Goal: Task Accomplishment & Management: Use online tool/utility

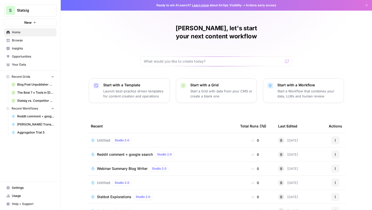
click at [29, 110] on span "Recent Workflows" at bounding box center [25, 108] width 26 height 5
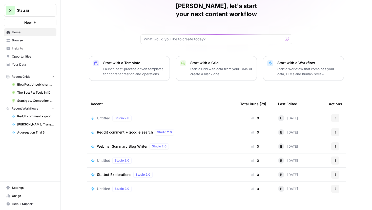
click at [102, 116] on span "Untitled" at bounding box center [103, 118] width 13 height 5
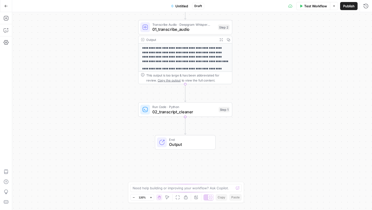
drag, startPoint x: 133, startPoint y: 119, endPoint x: 123, endPoint y: 66, distance: 54.5
click at [123, 66] on div "**********" at bounding box center [192, 111] width 360 height 198
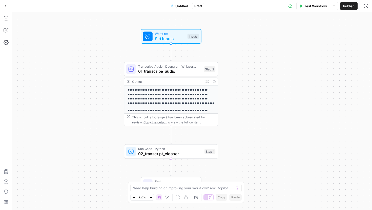
drag, startPoint x: 123, startPoint y: 66, endPoint x: 110, endPoint y: 122, distance: 57.2
click at [110, 122] on div "**********" at bounding box center [192, 111] width 360 height 198
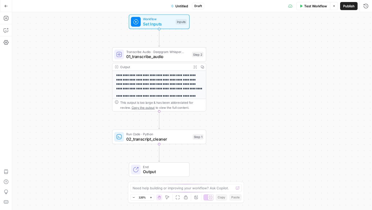
drag, startPoint x: 235, startPoint y: 81, endPoint x: 225, endPoint y: 64, distance: 19.4
click at [225, 64] on div "**********" at bounding box center [192, 111] width 360 height 198
click at [162, 24] on span "Set Inputs" at bounding box center [158, 25] width 30 height 6
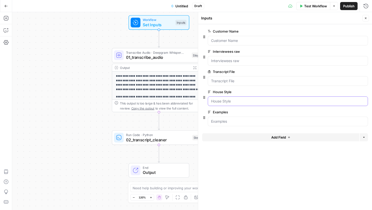
click at [229, 100] on Style "House Style" at bounding box center [287, 101] width 153 height 5
click at [203, 96] on icon "button" at bounding box center [204, 98] width 4 height 4
click at [203, 97] on icon "button" at bounding box center [204, 97] width 2 height 3
click at [205, 99] on icon "button" at bounding box center [204, 97] width 2 height 3
click at [236, 101] on Style "House Style" at bounding box center [287, 101] width 153 height 5
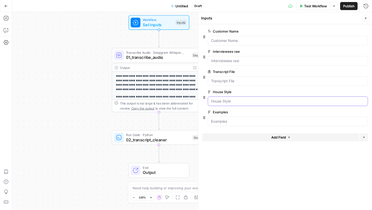
click at [236, 101] on Style "House Style" at bounding box center [287, 101] width 153 height 5
click at [234, 121] on input "Examples" at bounding box center [287, 121] width 153 height 5
click at [307, 5] on span "Test Workflow" at bounding box center [315, 6] width 23 height 5
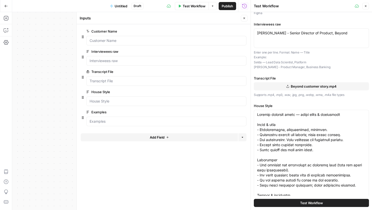
scroll to position [45, 0]
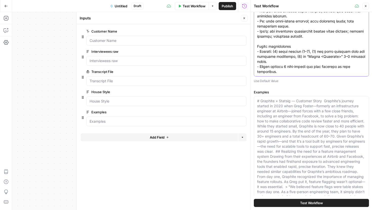
scroll to position [178, 0]
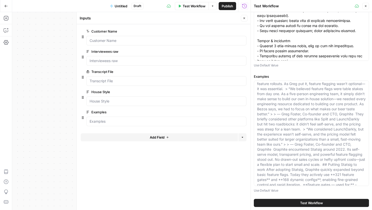
scroll to position [0, 0]
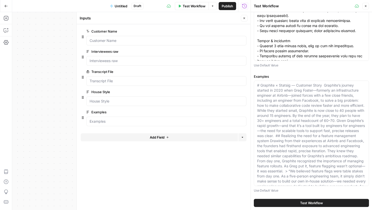
click at [271, 192] on p "Use Default Value" at bounding box center [311, 190] width 115 height 5
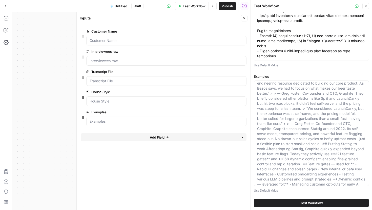
scroll to position [121, 0]
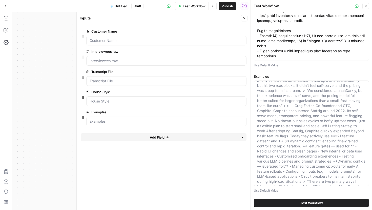
click at [286, 203] on button "Test Workflow" at bounding box center [311, 203] width 115 height 8
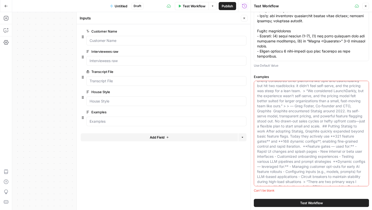
scroll to position [177, 0]
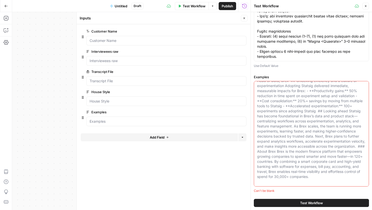
click at [266, 65] on p "Use Default Value" at bounding box center [311, 65] width 115 height 5
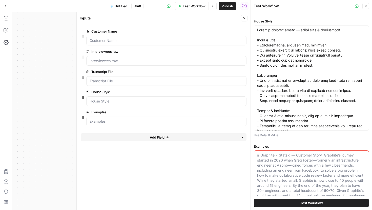
scroll to position [177, 0]
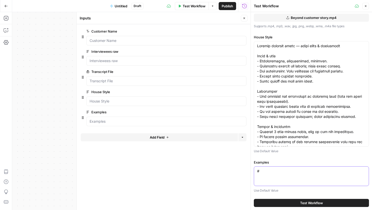
scroll to position [92, 0]
type textarea "#"
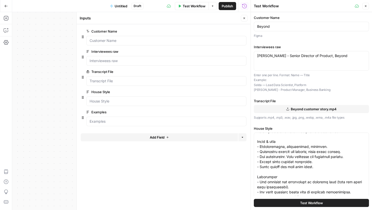
scroll to position [6, 0]
click at [82, 97] on icon "button" at bounding box center [83, 98] width 4 height 4
click at [88, 91] on icon at bounding box center [87, 92] width 3 height 3
click at [90, 99] on Style "House Style" at bounding box center [166, 101] width 153 height 5
click at [95, 104] on div at bounding box center [166, 102] width 160 height 10
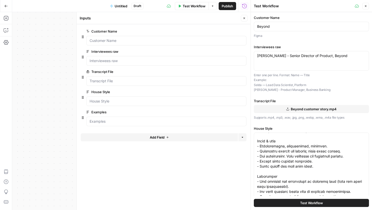
click at [228, 91] on span "edit field" at bounding box center [227, 92] width 11 height 4
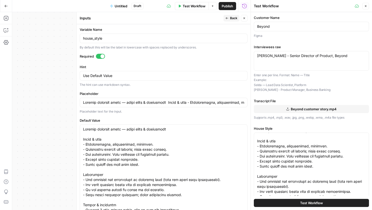
scroll to position [133, 0]
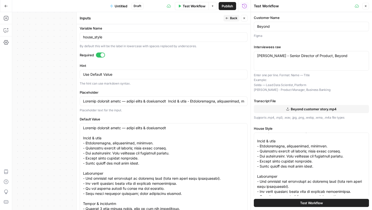
click at [138, 104] on div at bounding box center [164, 102] width 168 height 10
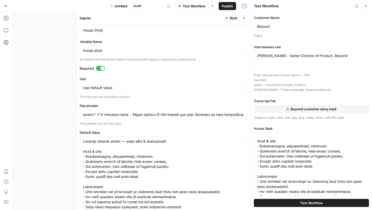
click at [102, 69] on div at bounding box center [102, 69] width 4 height 4
click at [243, 17] on icon "button" at bounding box center [244, 18] width 3 height 3
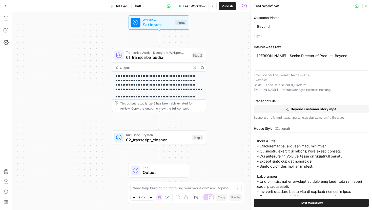
drag, startPoint x: 285, startPoint y: 30, endPoint x: 236, endPoint y: 27, distance: 48.6
click at [236, 27] on body "**********" at bounding box center [186, 105] width 372 height 210
click at [269, 25] on input "Beyond" at bounding box center [311, 26] width 108 height 5
drag, startPoint x: 272, startPoint y: 26, endPoint x: 240, endPoint y: 26, distance: 31.4
click at [240, 26] on body "**********" at bounding box center [186, 105] width 372 height 210
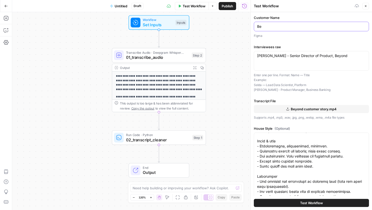
type input "B"
drag, startPoint x: 334, startPoint y: 55, endPoint x: 206, endPoint y: 54, distance: 128.2
click at [206, 55] on body "**********" at bounding box center [186, 105] width 372 height 210
drag, startPoint x: 343, startPoint y: 56, endPoint x: 239, endPoint y: 49, distance: 103.9
click at [239, 49] on body "**********" at bounding box center [186, 105] width 372 height 210
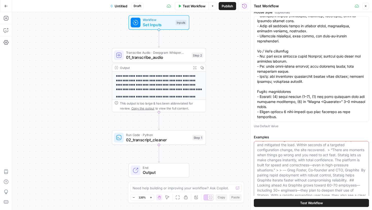
scroll to position [319, 0]
drag, startPoint x: 280, startPoint y: 120, endPoint x: 245, endPoint y: -31, distance: 155.7
click at [245, 0] on html "**********" at bounding box center [186, 105] width 372 height 210
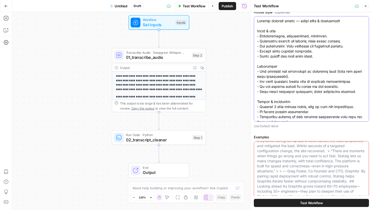
scroll to position [0, 0]
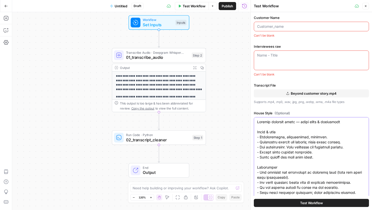
drag, startPoint x: 284, startPoint y: 115, endPoint x: 258, endPoint y: -31, distance: 148.6
click at [258, 0] on html "**********" at bounding box center [186, 105] width 372 height 210
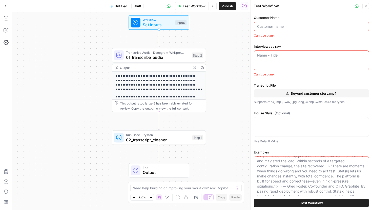
click at [365, 6] on icon "button" at bounding box center [365, 6] width 3 height 3
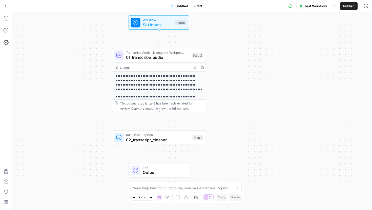
click at [306, 5] on span "Test Workflow" at bounding box center [315, 6] width 23 height 5
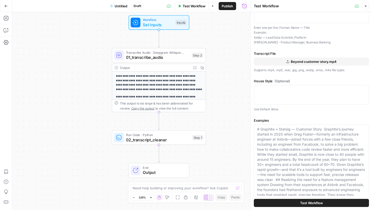
scroll to position [72, 0]
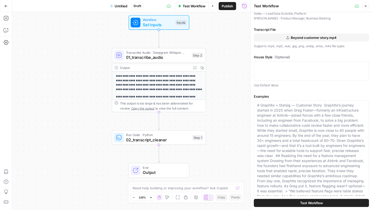
click at [365, 6] on icon "button" at bounding box center [365, 6] width 3 height 3
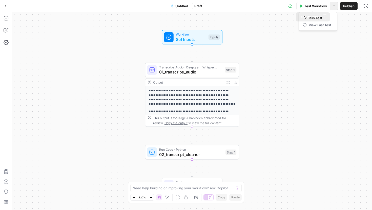
click at [332, 5] on icon "button" at bounding box center [333, 6] width 3 height 3
click at [323, 5] on span "Test Workflow" at bounding box center [315, 6] width 23 height 5
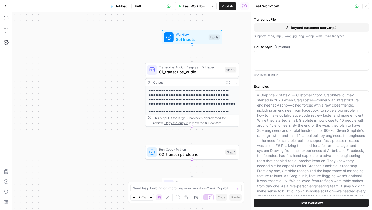
scroll to position [92, 0]
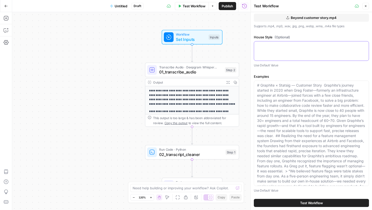
click at [302, 44] on textarea "House Style (Optional)" at bounding box center [311, 45] width 108 height 5
click at [274, 65] on p "Use Default Value" at bounding box center [311, 65] width 115 height 5
click at [272, 51] on div at bounding box center [311, 51] width 115 height 20
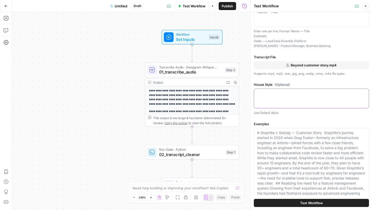
scroll to position [44, 0]
click at [213, 37] on div "Inputs" at bounding box center [213, 37] width 11 height 6
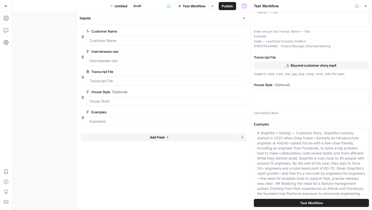
click at [227, 92] on span "edit field" at bounding box center [227, 92] width 11 height 4
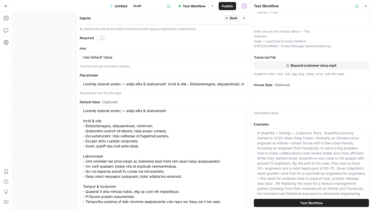
scroll to position [149, 0]
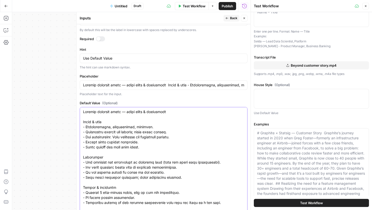
click at [167, 119] on textarea "Default Value (Optional)" at bounding box center [163, 207] width 161 height 197
click at [167, 87] on input "Placeholder" at bounding box center [163, 85] width 161 height 5
drag, startPoint x: 245, startPoint y: 86, endPoint x: 86, endPoint y: 85, distance: 158.5
click at [86, 85] on div at bounding box center [164, 85] width 168 height 10
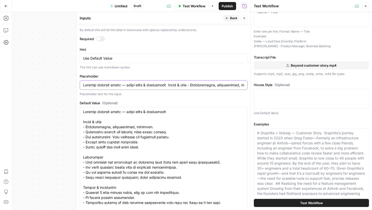
drag, startPoint x: 82, startPoint y: 85, endPoint x: 245, endPoint y: 87, distance: 162.6
click at [245, 87] on div at bounding box center [164, 85] width 168 height 10
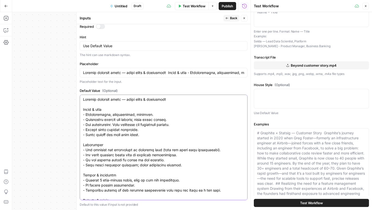
drag, startPoint x: 207, startPoint y: 197, endPoint x: 82, endPoint y: 99, distance: 158.8
click at [82, 99] on div at bounding box center [164, 148] width 168 height 106
drag, startPoint x: 83, startPoint y: 73, endPoint x: 241, endPoint y: 76, distance: 158.3
click at [241, 76] on div at bounding box center [164, 73] width 168 height 10
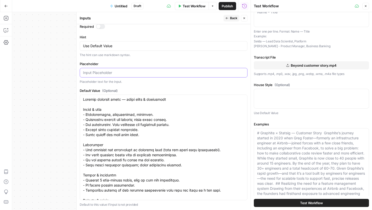
scroll to position [0, 0]
click at [190, 72] on input "Placeholder" at bounding box center [163, 72] width 161 height 5
paste input "Statsig customer story — house style & guardrails Voice & tone - Knowledgeable,…"
type input "Statsig customer story — house style & guardrails Voice & tone - Knowledgeable,…"
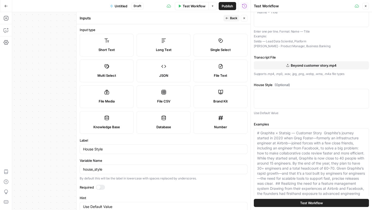
click at [230, 17] on span "Back" at bounding box center [233, 18] width 7 height 5
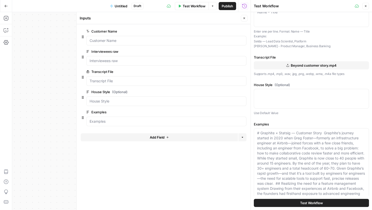
click at [227, 113] on span "edit field" at bounding box center [227, 112] width 11 height 4
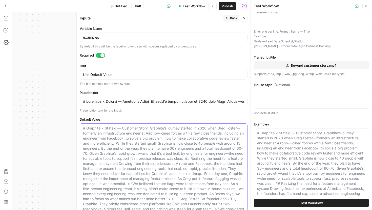
drag, startPoint x: 83, startPoint y: 101, endPoint x: 268, endPoint y: 101, distance: 184.6
click at [268, 101] on body "**********" at bounding box center [186, 105] width 372 height 210
click at [181, 124] on div at bounding box center [164, 177] width 168 height 106
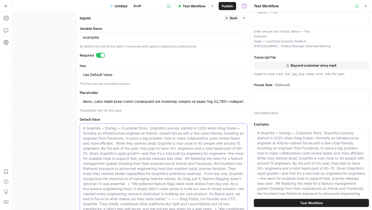
scroll to position [0, 0]
paste textarea "# Graphite × Statsig — Customer Story Graphite’s journey started in 2020 when G…"
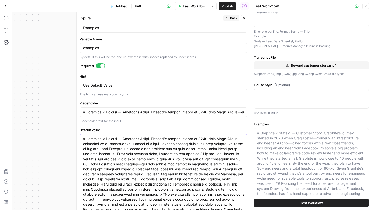
scroll to position [122, 0]
type textarea "# Graphite × Statsig — Customer Story Graphite’s journey started in 2020 when G…"
click at [228, 18] on icon "button" at bounding box center [227, 18] width 3 height 2
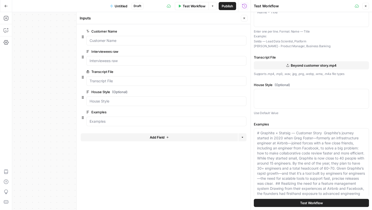
click at [363, 8] on button "Close" at bounding box center [365, 6] width 7 height 7
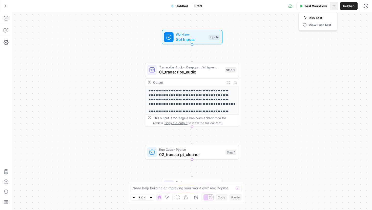
click at [333, 7] on icon "button" at bounding box center [333, 6] width 3 height 3
click at [253, 19] on div "**********" at bounding box center [192, 111] width 360 height 198
click at [195, 34] on span "Workflow" at bounding box center [191, 34] width 30 height 5
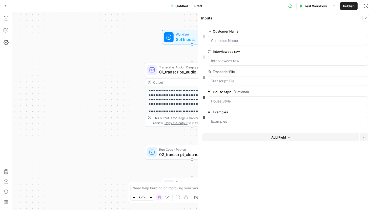
click at [324, 6] on span "Test Workflow" at bounding box center [315, 6] width 23 height 5
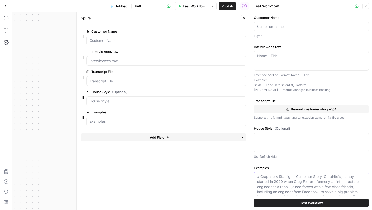
click at [295, 139] on textarea "House Style (Optional)" at bounding box center [311, 137] width 108 height 5
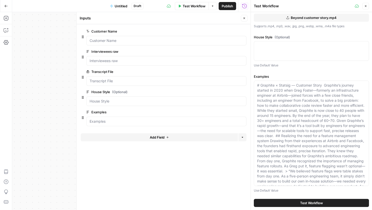
click at [225, 111] on span "edit field" at bounding box center [227, 112] width 11 height 4
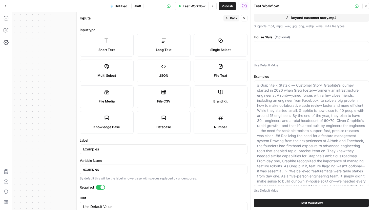
scroll to position [84, 0]
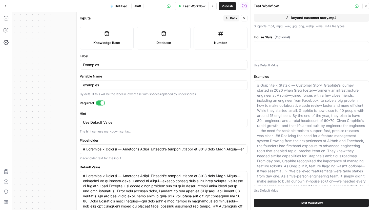
click at [102, 102] on div at bounding box center [102, 103] width 4 height 4
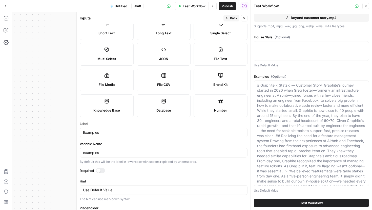
scroll to position [0, 0]
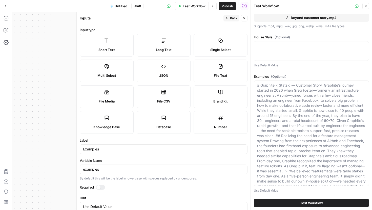
click at [231, 19] on span "Back" at bounding box center [233, 18] width 7 height 5
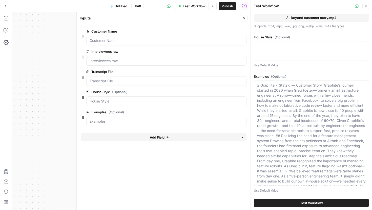
click at [226, 91] on span "edit field" at bounding box center [227, 92] width 11 height 4
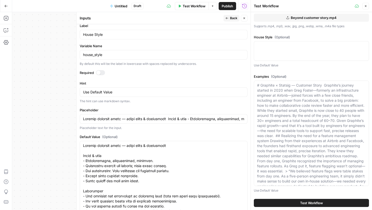
scroll to position [104, 0]
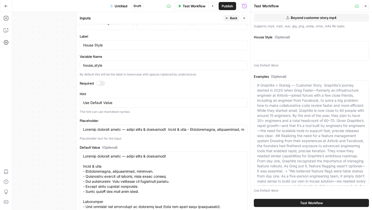
click at [366, 7] on icon "button" at bounding box center [365, 6] width 3 height 3
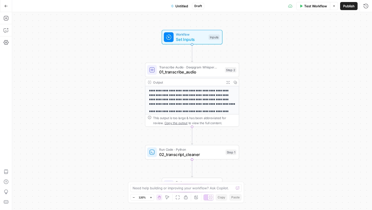
click at [309, 8] on span "Test Workflow" at bounding box center [315, 6] width 23 height 5
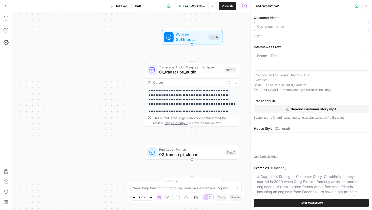
click at [280, 26] on input "Customer Name" at bounding box center [311, 26] width 108 height 5
type input "Beyond"
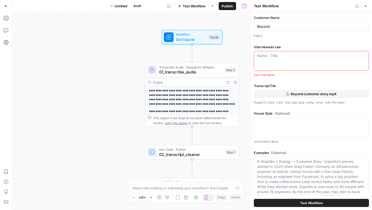
click at [277, 63] on div "Name - Title" at bounding box center [311, 61] width 115 height 20
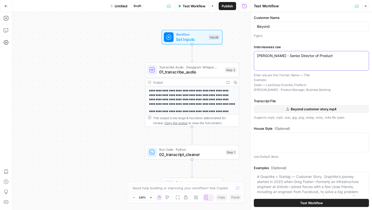
type textarea "[PERSON_NAME] - Senior Director of Product"
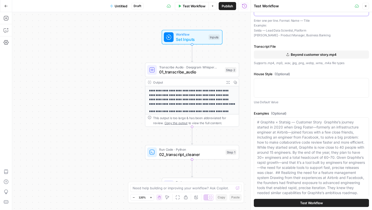
scroll to position [272, 0]
click at [283, 202] on button "Test Workflow" at bounding box center [311, 203] width 115 height 8
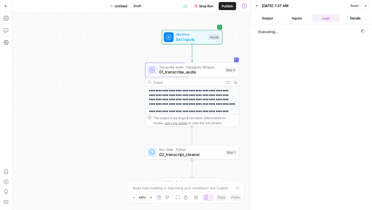
click at [294, 19] on button "Inputs" at bounding box center [296, 18] width 27 height 8
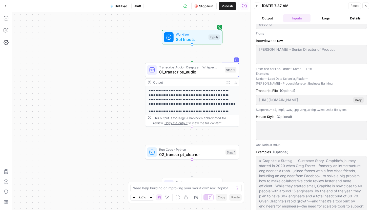
scroll to position [21, 0]
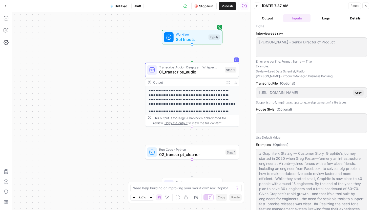
click at [283, 122] on div at bounding box center [311, 124] width 111 height 20
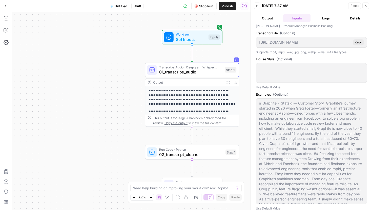
scroll to position [75, 0]
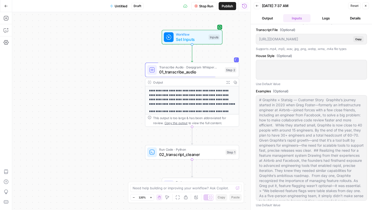
click at [322, 16] on button "Logs" at bounding box center [325, 18] width 27 height 8
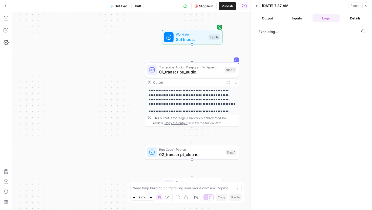
click at [300, 18] on button "Inputs" at bounding box center [296, 18] width 27 height 8
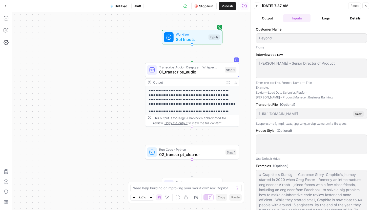
scroll to position [75, 0]
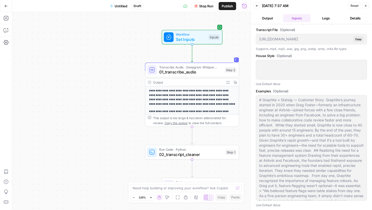
click at [276, 22] on header "Back [DATE] 7:37 AM Reset Close Output Inputs Logs Details" at bounding box center [311, 12] width 121 height 24
click at [274, 20] on button "Output" at bounding box center [267, 18] width 27 height 8
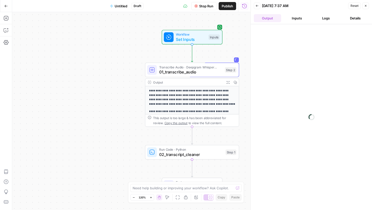
scroll to position [0, 0]
click at [305, 18] on button "Inputs" at bounding box center [296, 18] width 27 height 8
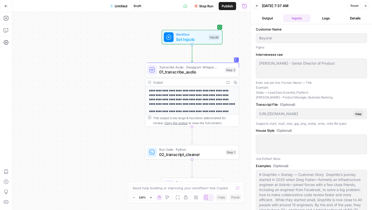
click at [346, 18] on button "Details" at bounding box center [354, 18] width 27 height 8
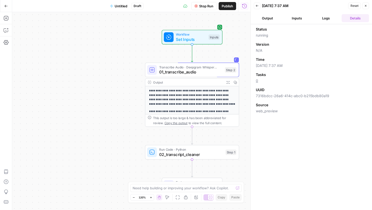
click at [200, 39] on span "Set Inputs" at bounding box center [191, 39] width 30 height 6
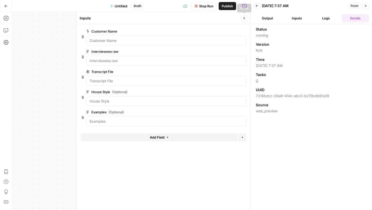
click at [245, 17] on icon "button" at bounding box center [244, 18] width 3 height 3
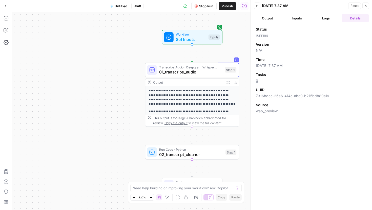
drag, startPoint x: 215, startPoint y: 103, endPoint x: 162, endPoint y: 86, distance: 55.5
click at [162, 86] on div "**********" at bounding box center [192, 102] width 94 height 49
click at [167, 152] on span "02_transcript_cleaner" at bounding box center [191, 155] width 64 height 6
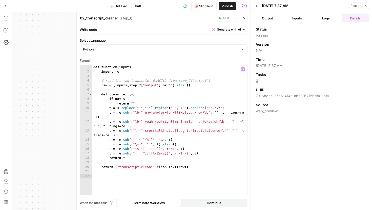
click at [73, 121] on div "**********" at bounding box center [131, 111] width 238 height 198
click at [258, 5] on icon "button" at bounding box center [256, 5] width 3 height 3
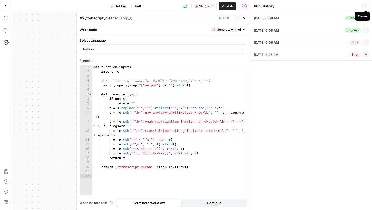
click at [366, 5] on icon "button" at bounding box center [365, 6] width 3 height 3
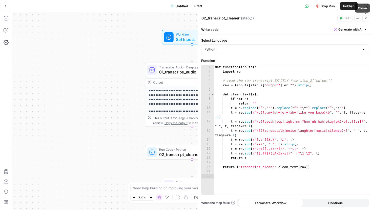
click at [367, 18] on button "Close" at bounding box center [365, 18] width 7 height 7
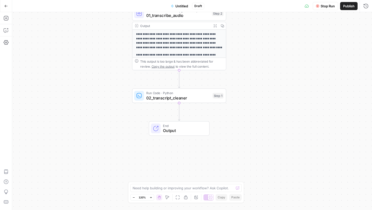
drag, startPoint x: 271, startPoint y: 104, endPoint x: 251, endPoint y: 47, distance: 60.6
click at [251, 47] on div "**********" at bounding box center [192, 111] width 360 height 198
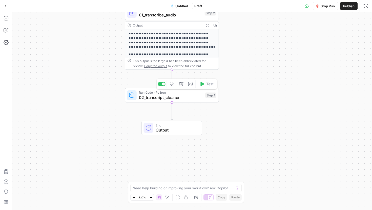
click at [169, 97] on span "02_transcript_cleaner" at bounding box center [171, 98] width 64 height 6
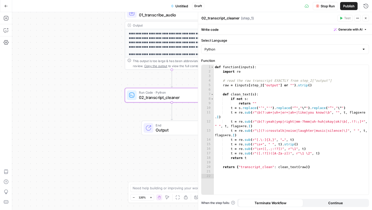
click at [365, 18] on icon "button" at bounding box center [365, 18] width 3 height 3
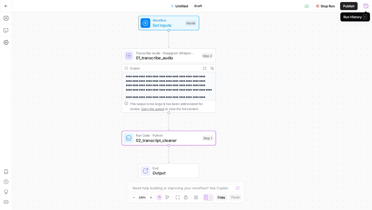
click at [367, 9] on button "Run History" at bounding box center [366, 6] width 8 height 8
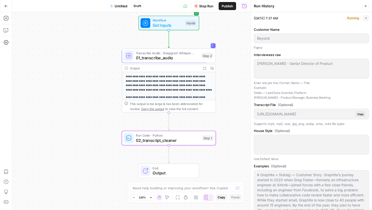
scroll to position [136, 0]
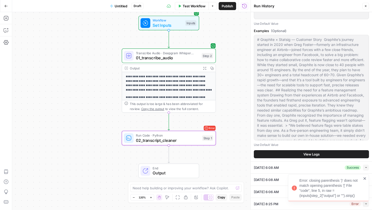
drag, startPoint x: 358, startPoint y: 195, endPoint x: 296, endPoint y: 181, distance: 63.8
click at [296, 181] on div "Error: closing parenthesis ')' does not match opening parenthesis '[' File "cod…" at bounding box center [326, 188] width 73 height 23
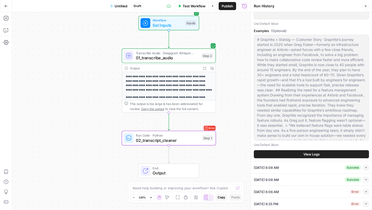
copy div "Error: closing parenthesis ')' does not match opening parenthesis '[' File "cod…"
click at [191, 140] on span "02_transcript_cleaner" at bounding box center [168, 141] width 64 height 6
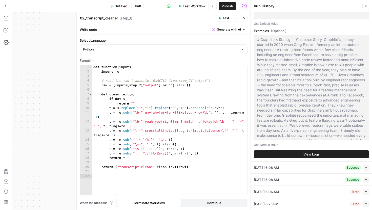
click at [307, 189] on div "09/22/25 at 6:06 AM Error Collapse" at bounding box center [311, 192] width 115 height 12
click at [365, 192] on icon "button" at bounding box center [366, 192] width 2 height 1
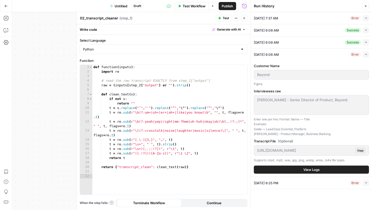
click at [315, 170] on span "View Logs" at bounding box center [311, 169] width 16 height 5
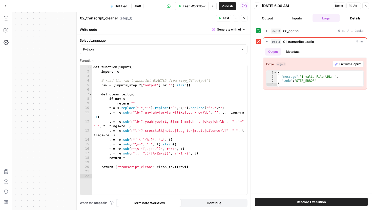
click at [296, 19] on button "Inputs" at bounding box center [296, 18] width 27 height 8
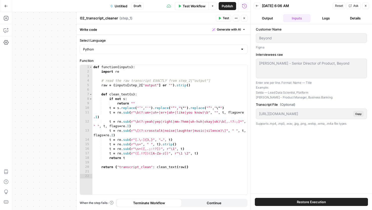
click at [314, 18] on button "Logs" at bounding box center [325, 18] width 27 height 8
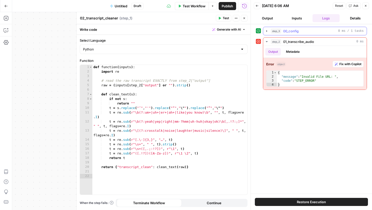
click at [276, 31] on span "step_3" at bounding box center [276, 31] width 10 height 5
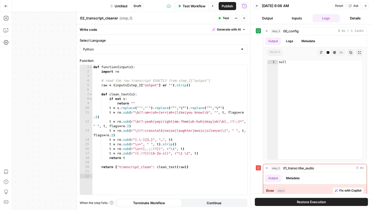
click at [243, 17] on icon "button" at bounding box center [244, 18] width 3 height 3
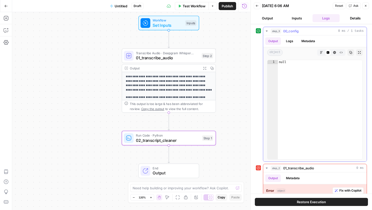
scroll to position [25, 0]
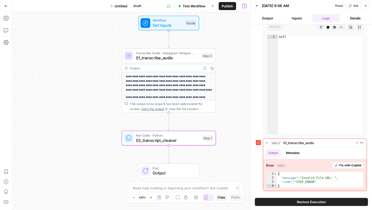
click at [257, 8] on button "Back" at bounding box center [257, 6] width 7 height 7
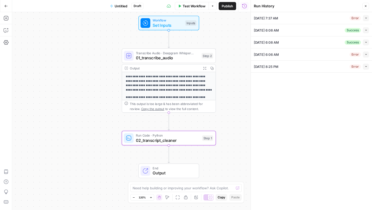
click at [365, 18] on icon "button" at bounding box center [365, 18] width 3 height 3
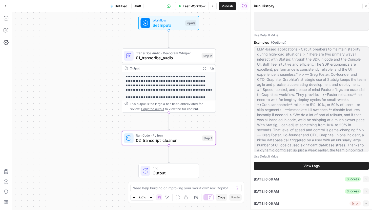
scroll to position [220, 0]
click at [306, 164] on span "View Logs" at bounding box center [311, 166] width 16 height 5
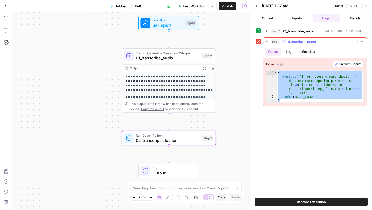
drag, startPoint x: 287, startPoint y: 101, endPoint x: 275, endPoint y: 65, distance: 37.4
click at [275, 65] on div "Error object Fix with Copilot * 1 2 3 4 { "message" : "Error: closing parenthes…" at bounding box center [314, 82] width 103 height 48
type textarea "**********"
click at [188, 142] on span "02_transcript_cleaner" at bounding box center [168, 141] width 64 height 6
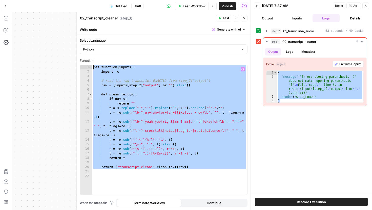
drag, startPoint x: 197, startPoint y: 170, endPoint x: 92, endPoint y: 64, distance: 149.7
click at [92, 64] on div "Function 1 2 3 4 5 6 7 8 9 10 11 12 13 14 15 16 17 18 19 20 21 22 def function …" at bounding box center [164, 126] width 168 height 137
type textarea "**********"
click at [285, 98] on div "{ "message" : "Error: closing parenthesis ')' does not match opening parenthesi…" at bounding box center [320, 91] width 86 height 40
drag, startPoint x: 283, startPoint y: 100, endPoint x: 272, endPoint y: 68, distance: 33.9
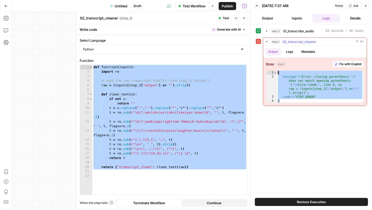
click at [272, 68] on div "**********" at bounding box center [314, 82] width 103 height 48
type textarea "**********"
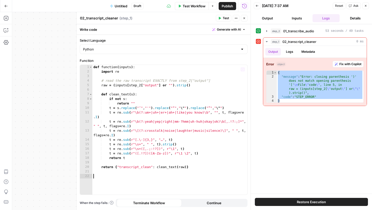
click at [187, 186] on div "def function ( inputs ) : import re # read the raw transcript EXACTLY from step…" at bounding box center [169, 134] width 155 height 139
click at [243, 69] on button "Variables Menu" at bounding box center [242, 70] width 4 height 4
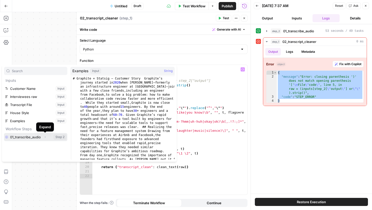
click at [44, 137] on icon "button" at bounding box center [44, 137] width 3 height 3
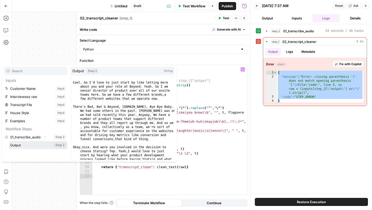
click at [37, 147] on button "Select variable Output" at bounding box center [38, 145] width 58 height 8
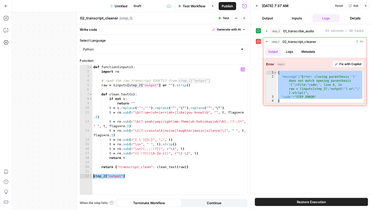
drag, startPoint x: 127, startPoint y: 177, endPoint x: 82, endPoint y: 177, distance: 45.5
click at [82, 177] on div "**********" at bounding box center [163, 130] width 167 height 130
click at [130, 177] on div "def function ( inputs ) : import re # read the raw transcript EXACTLY from step…" at bounding box center [169, 134] width 155 height 139
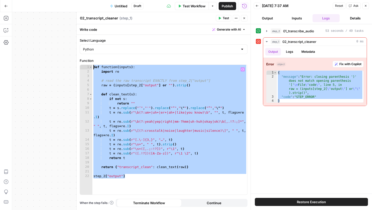
drag, startPoint x: 130, startPoint y: 177, endPoint x: 72, endPoint y: 61, distance: 129.4
click at [72, 61] on body "**********" at bounding box center [186, 105] width 372 height 210
type textarea "**********"
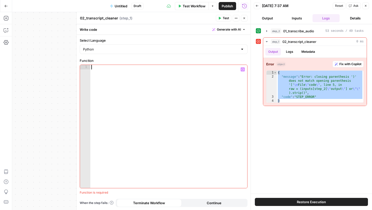
paste textarea "**********"
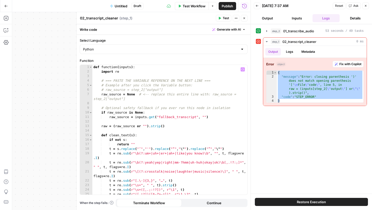
click at [135, 95] on div "def function ( inputs ) : import re # === PASTE THE VARIABLE REFERENCE ON THE N…" at bounding box center [169, 134] width 155 height 139
click at [243, 71] on icon "button" at bounding box center [242, 69] width 3 height 3
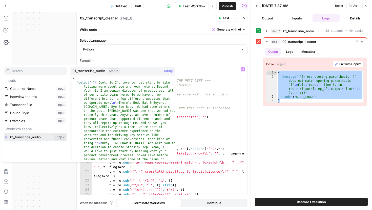
click at [39, 136] on button "Select variable 01_transcribe_audio" at bounding box center [35, 137] width 63 height 8
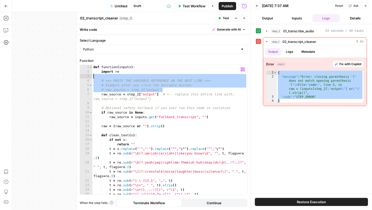
drag, startPoint x: 176, startPoint y: 89, endPoint x: 79, endPoint y: 77, distance: 97.6
click at [79, 77] on div "**********" at bounding box center [163, 111] width 174 height 198
type textarea "**********"
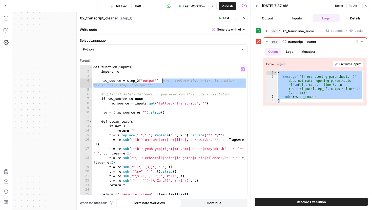
drag, startPoint x: 158, startPoint y: 89, endPoint x: 163, endPoint y: 80, distance: 10.1
click at [163, 80] on div "def function ( inputs ) : import re raw_source = step_2 [ "output" ] # <-- repl…" at bounding box center [169, 134] width 155 height 139
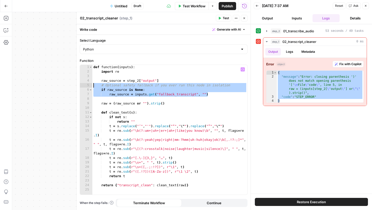
drag, startPoint x: 218, startPoint y: 95, endPoint x: 83, endPoint y: 84, distance: 135.9
click at [83, 84] on div "**********" at bounding box center [163, 130] width 167 height 130
type textarea "**********"
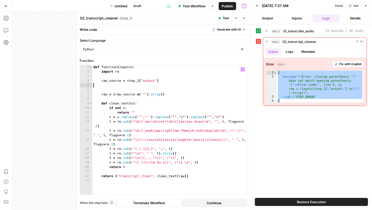
type textarea "**********"
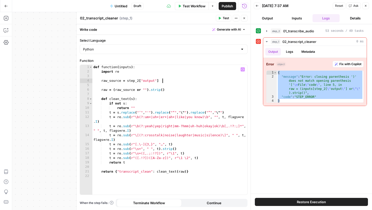
click at [366, 6] on icon "button" at bounding box center [366, 6] width 2 height 2
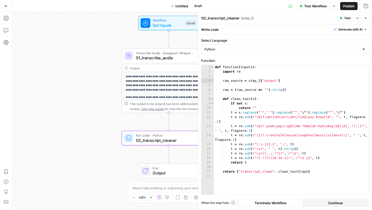
click at [346, 19] on span "Test" at bounding box center [347, 18] width 6 height 5
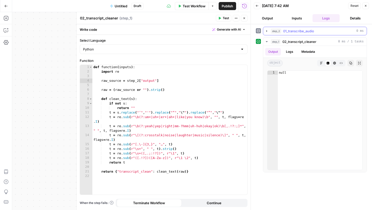
click at [286, 29] on span "01_transcribe_audio" at bounding box center [298, 31] width 31 height 5
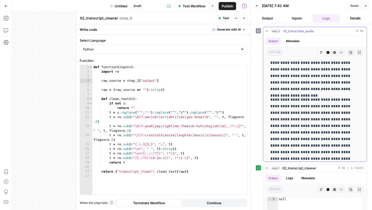
scroll to position [3659, 0]
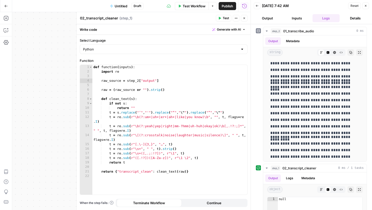
click at [221, 17] on icon "button" at bounding box center [219, 18] width 3 height 3
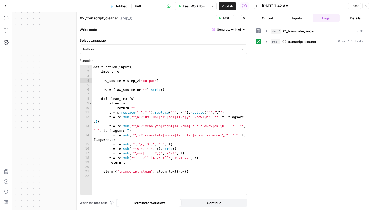
click at [127, 17] on span "( step_1 )" at bounding box center [125, 18] width 13 height 5
click at [244, 18] on icon "button" at bounding box center [244, 18] width 3 height 3
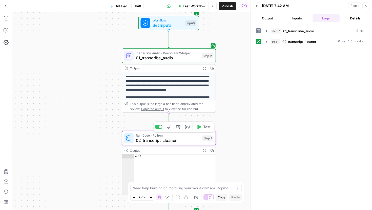
click at [208, 140] on div "Step 1" at bounding box center [207, 139] width 11 height 6
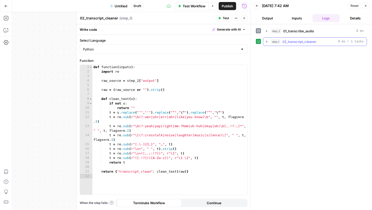
click at [282, 43] on span "02_transcript_cleaner" at bounding box center [299, 41] width 34 height 5
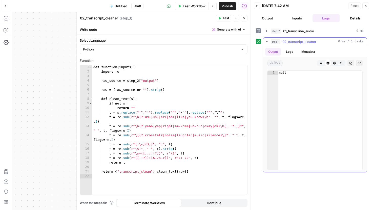
type textarea "****"
click at [286, 73] on div "null" at bounding box center [320, 124] width 84 height 107
click at [296, 49] on button "Logs" at bounding box center [289, 52] width 13 height 8
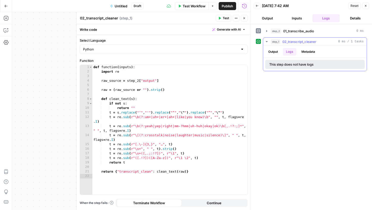
click at [277, 51] on button "Output" at bounding box center [273, 52] width 16 height 8
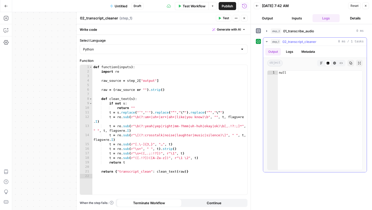
click at [303, 51] on button "Metadata" at bounding box center [308, 52] width 20 height 8
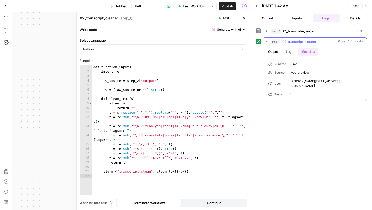
click at [274, 51] on button "Output" at bounding box center [273, 52] width 16 height 8
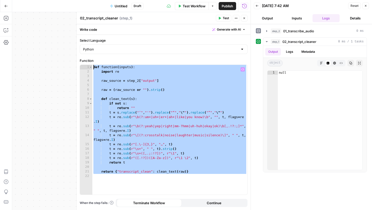
drag, startPoint x: 196, startPoint y: 179, endPoint x: 86, endPoint y: 63, distance: 159.2
click at [86, 63] on div "Function 1 2 3 4 5 6 7 8 9 10 11 12 13 14 15 16 17 18 19 20 21 22 def function …" at bounding box center [164, 126] width 168 height 137
type textarea "**********"
click at [287, 34] on button "step_2 01_transcribe_audio 0 ms" at bounding box center [314, 31] width 103 height 8
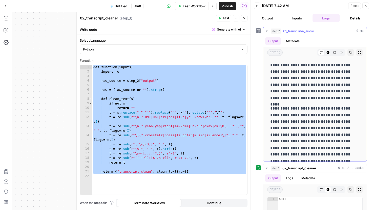
click at [275, 54] on span "string" at bounding box center [274, 52] width 15 height 7
click at [129, 177] on div "def function ( inputs ) : import re raw_source = step_2 [ "output" ] raw = ( ra…" at bounding box center [169, 134] width 155 height 139
drag, startPoint x: 191, startPoint y: 174, endPoint x: 85, endPoint y: 38, distance: 172.3
click at [0, 0] on form "Select Language Python Function 1 2 3 4 5 6 7 8 9 10 11 12 13 14 15 16 17 18 19…" at bounding box center [0, 0] width 0 height 0
type textarea "**********"
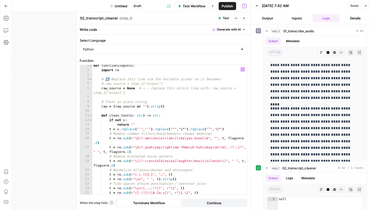
scroll to position [0, 0]
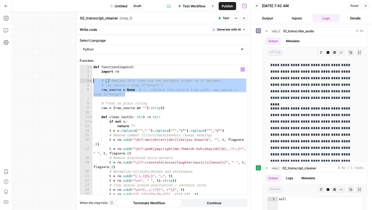
drag, startPoint x: 132, startPoint y: 96, endPoint x: 92, endPoint y: 80, distance: 43.3
click at [92, 80] on div "1 2 3 4 5 6 7 8 9 10 11 12 13 14 15 16 17 18 19 20 21 22 23 24 25 26 def functi…" at bounding box center [163, 130] width 167 height 130
click at [129, 81] on div "def function ( inputs ) : import re # ⬇️ Replace this line via the Variable pic…" at bounding box center [169, 134] width 155 height 139
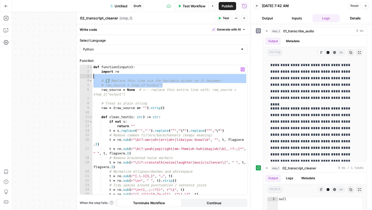
drag, startPoint x: 170, startPoint y: 86, endPoint x: 84, endPoint y: 77, distance: 87.0
click at [84, 77] on div "**********" at bounding box center [163, 130] width 167 height 130
type textarea "**********"
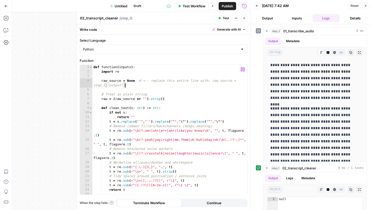
drag, startPoint x: 126, startPoint y: 86, endPoint x: 139, endPoint y: 84, distance: 12.5
click at [130, 85] on div "def function ( inputs ) : import re raw_source = None # <-- replace this entire…" at bounding box center [169, 134] width 155 height 139
click at [139, 84] on div "def function ( inputs ) : import re raw_source = None # <-- replace this entire…" at bounding box center [169, 134] width 155 height 139
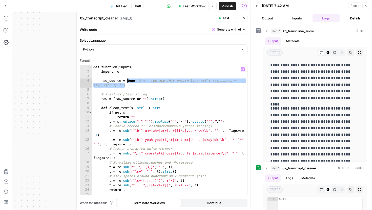
drag, startPoint x: 128, startPoint y: 85, endPoint x: 128, endPoint y: 82, distance: 3.5
click at [128, 82] on div "def function ( inputs ) : import re raw_source = None # <-- replace this entire…" at bounding box center [169, 134] width 155 height 139
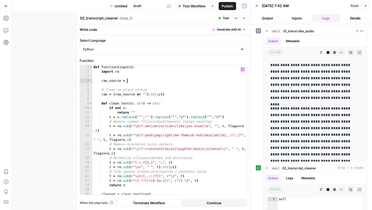
click at [240, 69] on div "def function ( inputs ) : import re raw_source = # Treat as plain string raw = …" at bounding box center [169, 134] width 155 height 139
click at [242, 70] on icon "button" at bounding box center [242, 69] width 3 height 3
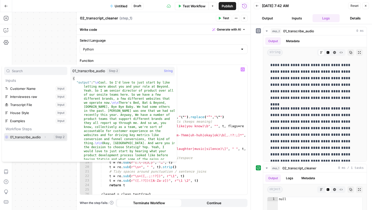
click at [39, 135] on button "Select variable 01_transcribe_audio" at bounding box center [35, 137] width 63 height 8
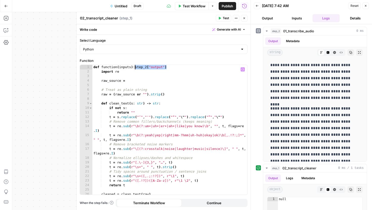
drag, startPoint x: 169, startPoint y: 68, endPoint x: 134, endPoint y: 68, distance: 34.6
click at [134, 68] on div "def function ( inputs ) : step_2 [ "output" ] import re raw_source = # Treat as…" at bounding box center [169, 134] width 155 height 139
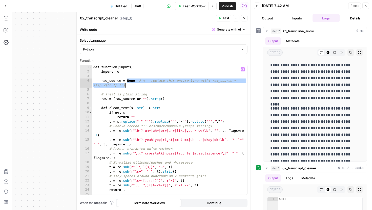
click at [131, 86] on div "def function ( inputs ) : import re raw_source = None # <-- replace this entire…" at bounding box center [169, 134] width 155 height 139
drag, startPoint x: 128, startPoint y: 86, endPoint x: 130, endPoint y: 80, distance: 6.1
click at [130, 80] on div "def function ( inputs ) : import re raw_source = None # <-- replace this entire…" at bounding box center [169, 134] width 155 height 139
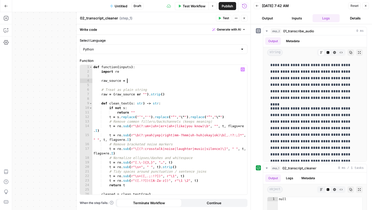
click at [241, 71] on icon "button" at bounding box center [242, 69] width 3 height 3
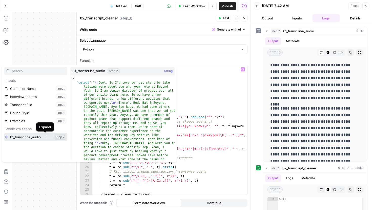
click at [44, 138] on icon "button" at bounding box center [44, 137] width 3 height 3
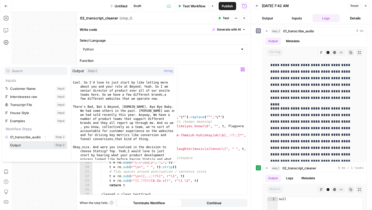
click at [37, 145] on button "Select variable Output" at bounding box center [38, 145] width 58 height 8
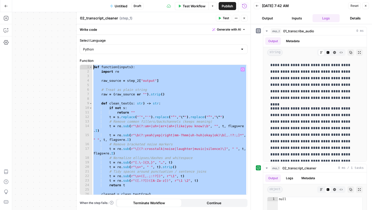
drag, startPoint x: 107, startPoint y: 192, endPoint x: 94, endPoint y: 18, distance: 174.0
click at [94, 18] on div "**********" at bounding box center [163, 111] width 174 height 198
click at [225, 16] on span "Test" at bounding box center [226, 18] width 6 height 5
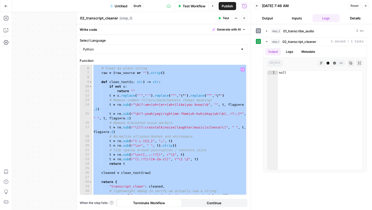
scroll to position [34, 0]
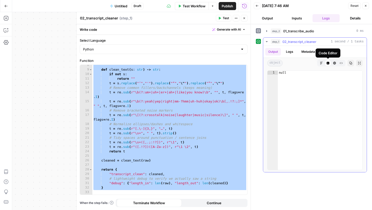
click at [322, 63] on icon "button" at bounding box center [321, 63] width 3 height 3
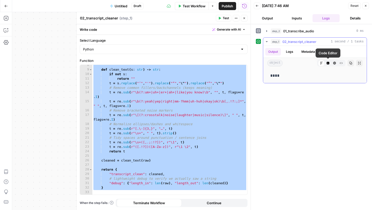
click at [327, 65] on button "Code Editor" at bounding box center [327, 63] width 7 height 7
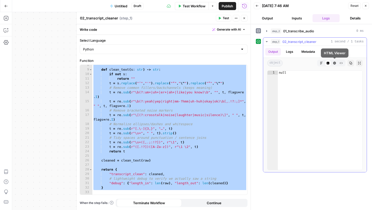
click at [334, 63] on icon "button" at bounding box center [334, 63] width 3 height 3
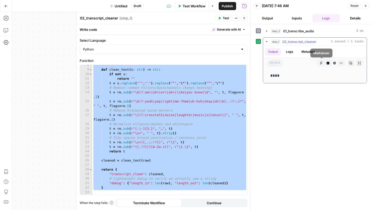
click at [323, 63] on button "Markdown" at bounding box center [321, 63] width 7 height 7
click at [341, 62] on icon "button" at bounding box center [341, 63] width 3 height 2
click at [321, 63] on icon "button" at bounding box center [321, 63] width 3 height 3
click at [177, 153] on div "def clean_text ( s : str ) -> str : if not s : return "" t = s . replace ( "’" …" at bounding box center [169, 132] width 155 height 139
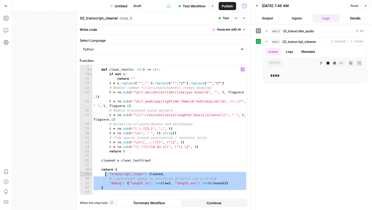
scroll to position [0, 0]
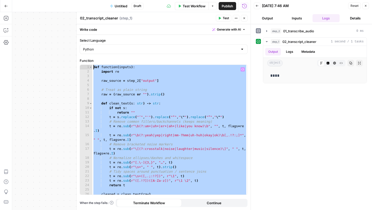
drag, startPoint x: 105, startPoint y: 191, endPoint x: 100, endPoint y: 10, distance: 181.4
click at [100, 10] on body "**********" at bounding box center [186, 105] width 372 height 210
click at [195, 120] on div "def function ( inputs ) : import re raw_source = step_2 [ "output" ] # Treat as…" at bounding box center [169, 134] width 155 height 139
drag, startPoint x: 141, startPoint y: 192, endPoint x: 126, endPoint y: 40, distance: 152.4
click at [0, 0] on form "**********" at bounding box center [0, 0] width 0 height 0
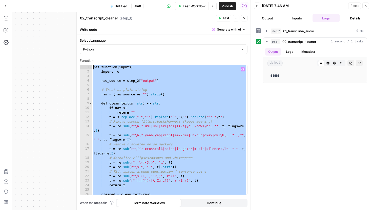
type textarea "**********"
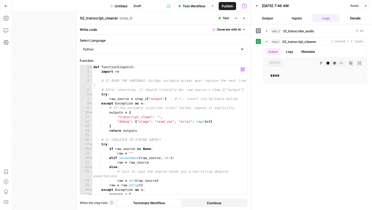
click at [223, 19] on span "Test" at bounding box center [226, 18] width 6 height 5
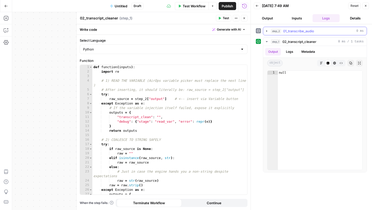
click at [286, 32] on span "01_transcribe_audio" at bounding box center [298, 31] width 31 height 5
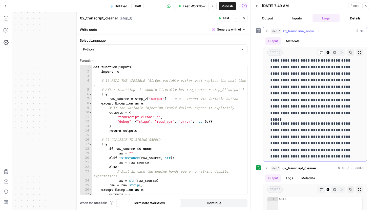
scroll to position [101, 0]
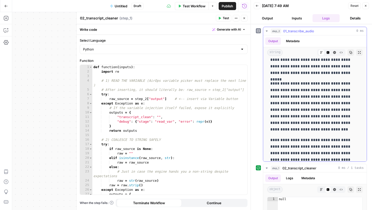
click at [290, 41] on button "Metadata" at bounding box center [293, 41] width 20 height 8
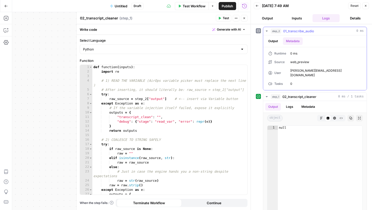
click at [275, 42] on button "Output" at bounding box center [273, 41] width 16 height 8
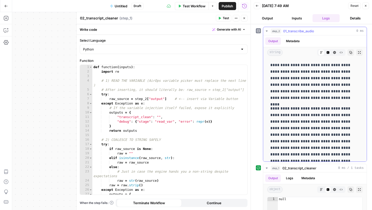
scroll to position [1, 0]
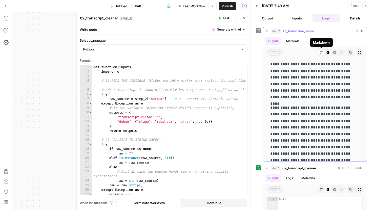
click at [327, 53] on icon "button" at bounding box center [327, 52] width 3 height 3
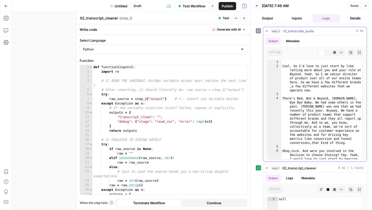
scroll to position [0, 0]
click at [336, 53] on icon "button" at bounding box center [334, 52] width 3 height 3
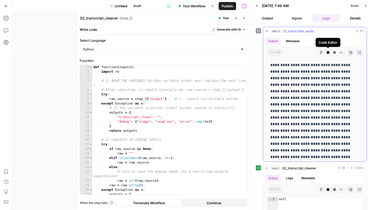
click at [328, 53] on icon "button" at bounding box center [327, 52] width 3 height 3
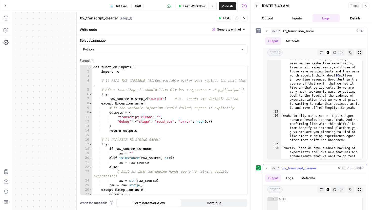
scroll to position [92, 0]
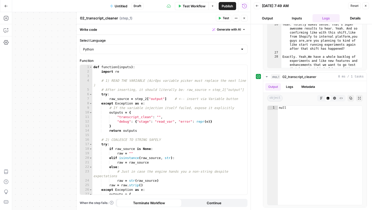
click at [246, 19] on button "Close" at bounding box center [244, 18] width 7 height 7
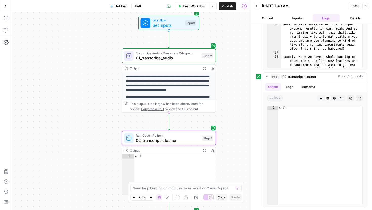
click at [364, 5] on icon "button" at bounding box center [365, 5] width 3 height 3
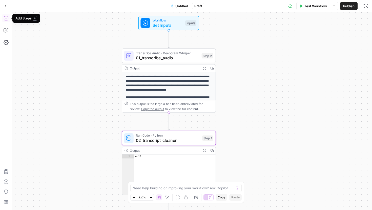
click at [7, 20] on icon "button" at bounding box center [6, 18] width 5 height 5
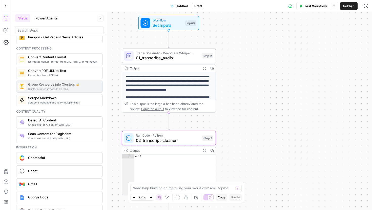
scroll to position [942, 0]
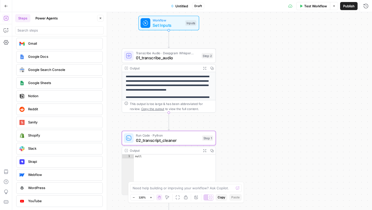
click at [48, 15] on button "Power Agents" at bounding box center [46, 18] width 28 height 8
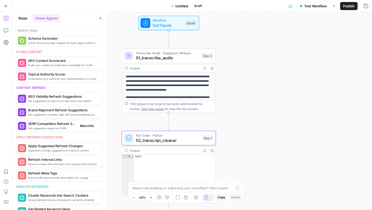
scroll to position [203, 0]
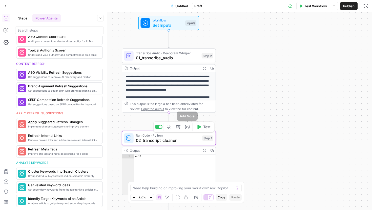
click at [188, 139] on span "02_transcript_cleaner" at bounding box center [168, 141] width 64 height 6
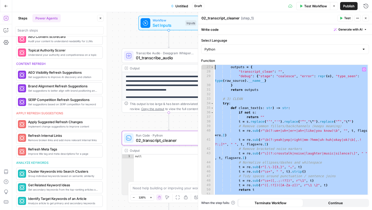
scroll to position [0, 0]
drag, startPoint x: 300, startPoint y: 189, endPoint x: 162, endPoint y: -31, distance: 260.4
click at [162, 0] on html "**********" at bounding box center [186, 105] width 372 height 210
type textarea "**********"
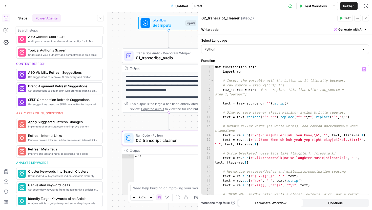
click at [255, 91] on div "def function ( inputs ) : import re # Insert the variable with the button so it…" at bounding box center [291, 134] width 155 height 139
click at [364, 69] on icon "button" at bounding box center [364, 69] width 3 height 3
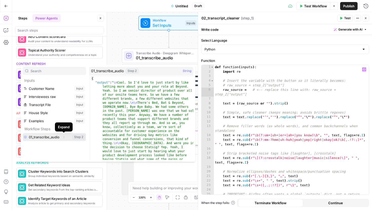
click at [64, 138] on icon "button" at bounding box center [63, 137] width 3 height 3
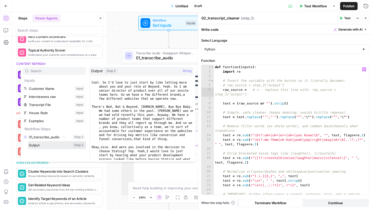
click at [59, 145] on button "Select variable Output" at bounding box center [57, 145] width 58 height 8
type textarea "**********"
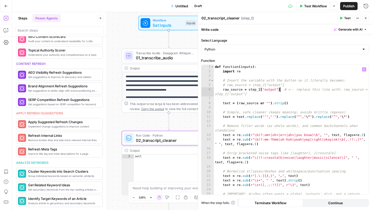
scroll to position [57, 0]
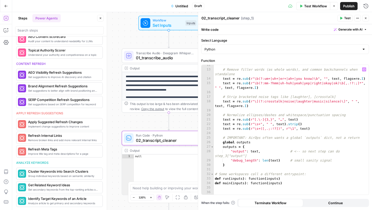
click at [345, 17] on span "Test" at bounding box center [347, 18] width 6 height 5
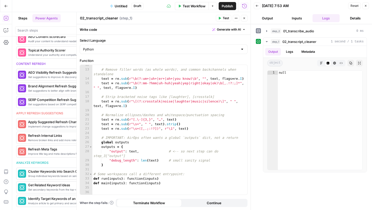
click at [364, 4] on icon "button" at bounding box center [365, 5] width 3 height 3
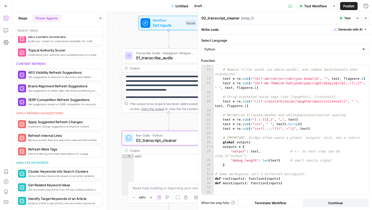
click at [364, 17] on span "E" at bounding box center [364, 16] width 4 height 5
click at [304, 17] on div "02_transcript_cleaner 02_transcript_cleaner ( step_1 )" at bounding box center [268, 18] width 135 height 6
click at [365, 18] on icon "button" at bounding box center [365, 18] width 3 height 3
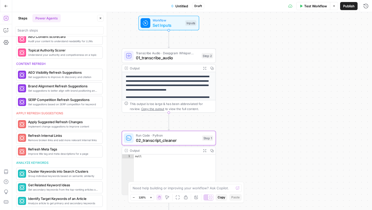
click at [307, 4] on span "Test Workflow" at bounding box center [315, 6] width 23 height 5
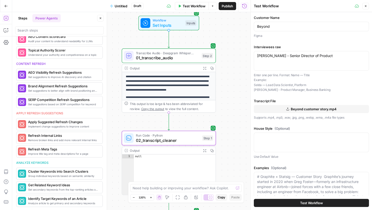
click at [298, 202] on button "Test Workflow" at bounding box center [311, 203] width 115 height 8
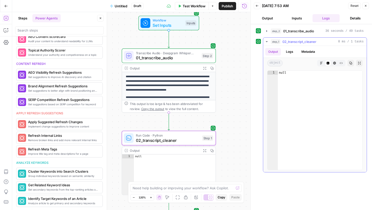
type textarea "****"
click at [280, 81] on div "null" at bounding box center [320, 124] width 84 height 107
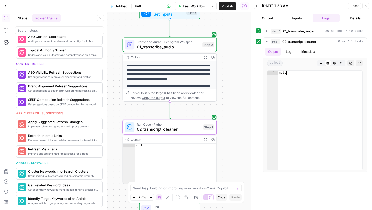
type textarea "****"
click at [190, 155] on div "null" at bounding box center [176, 168] width 82 height 49
click at [201, 67] on p "**********" at bounding box center [169, 73] width 86 height 18
click at [206, 58] on icon "button" at bounding box center [205, 57] width 3 height 3
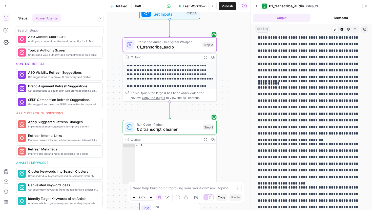
scroll to position [3216, 0]
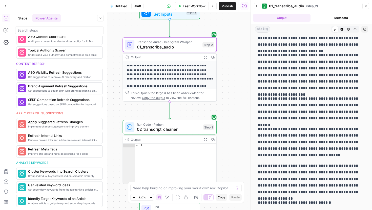
click at [334, 204] on p "**********" at bounding box center [311, 203] width 107 height 7
drag, startPoint x: 259, startPoint y: 42, endPoint x: 322, endPoint y: 210, distance: 179.3
copy div "**********"
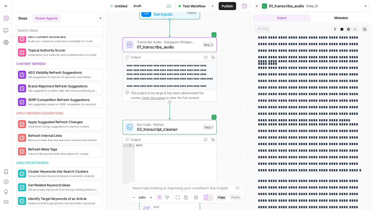
scroll to position [993, 0]
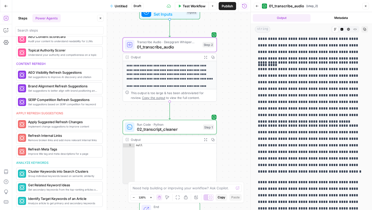
click at [26, 21] on button "Steps" at bounding box center [22, 18] width 15 height 8
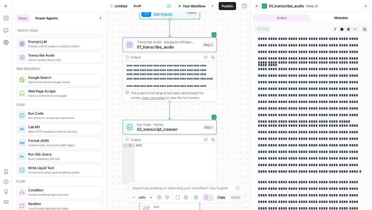
scroll to position [0, 0]
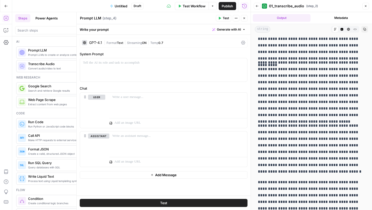
click at [100, 41] on div "GPT-4.1" at bounding box center [95, 43] width 13 height 4
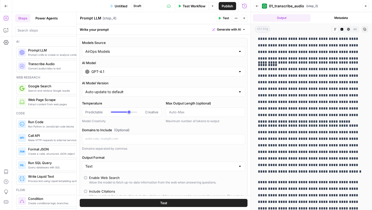
click at [113, 71] on input "GPT-4.1" at bounding box center [163, 71] width 144 height 5
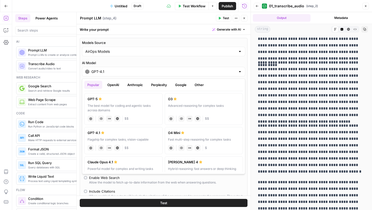
click at [125, 100] on div "GPT-5" at bounding box center [123, 99] width 72 height 5
type input "GPT-5"
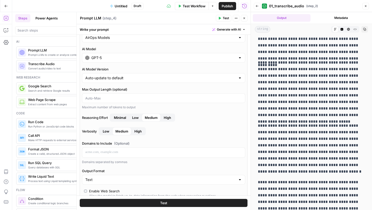
scroll to position [18, 0]
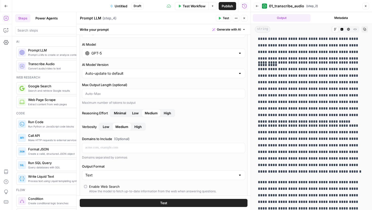
click at [135, 71] on div "Auto-update to default" at bounding box center [163, 74] width 163 height 10
type input "Auto-update to default"
click at [129, 65] on label "AI Model Version" at bounding box center [163, 64] width 163 height 5
click at [129, 71] on input "Auto-update to default" at bounding box center [160, 73] width 150 height 5
type input "Auto-update to default"
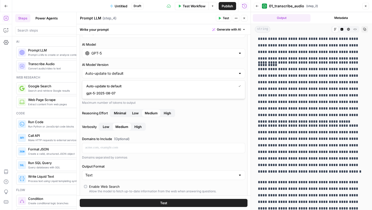
click at [133, 65] on label "AI Model Version" at bounding box center [163, 64] width 163 height 5
click at [133, 71] on input "Auto-update to default" at bounding box center [160, 73] width 150 height 5
type input "Auto-update to default"
click at [133, 63] on label "AI Model Version" at bounding box center [163, 64] width 163 height 5
click at [133, 71] on input "Auto-update to default" at bounding box center [160, 73] width 150 height 5
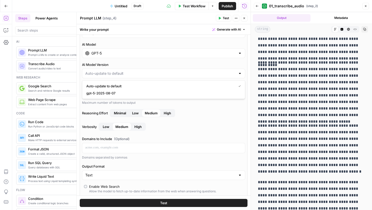
type input "Auto-update to default"
click at [195, 111] on label "Reasoning Effort Minimal Low Medium High" at bounding box center [163, 113] width 163 height 8
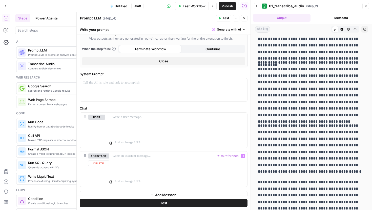
scroll to position [209, 0]
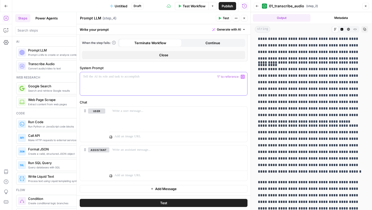
click at [147, 86] on div at bounding box center [163, 83] width 167 height 23
click at [102, 111] on button "user" at bounding box center [96, 111] width 17 height 5
click at [103, 111] on button "assistant" at bounding box center [98, 111] width 21 height 5
click at [105, 152] on button "assistant" at bounding box center [98, 150] width 21 height 5
click at [103, 151] on button "user" at bounding box center [96, 150] width 17 height 5
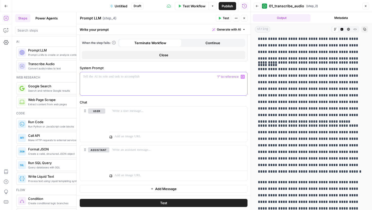
click at [140, 90] on div at bounding box center [163, 83] width 167 height 23
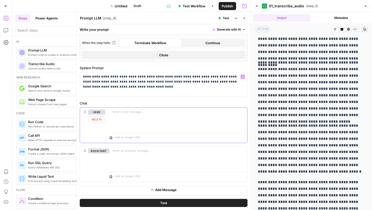
click at [140, 116] on div at bounding box center [178, 119] width 138 height 23
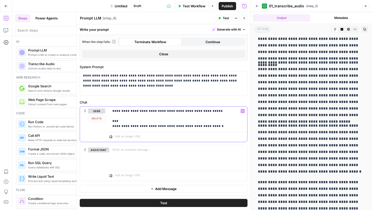
scroll to position [325, 0]
drag, startPoint x: 150, startPoint y: 163, endPoint x: 107, endPoint y: 163, distance: 42.7
click at [107, 142] on div "**********" at bounding box center [163, 124] width 167 height 35
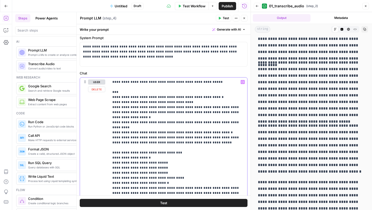
scroll to position [235, 0]
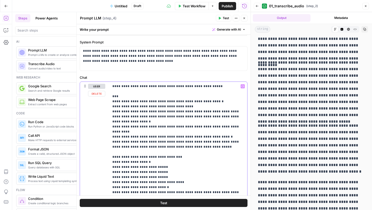
click at [243, 86] on icon "button" at bounding box center [242, 86] width 3 height 3
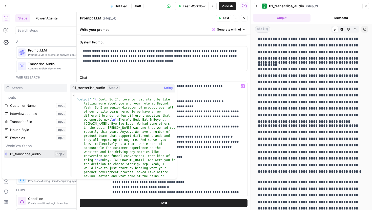
click at [45, 153] on icon "button" at bounding box center [44, 154] width 3 height 3
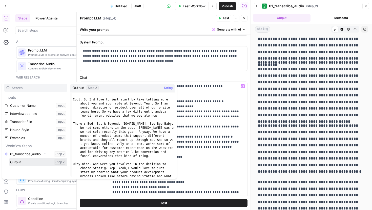
click at [42, 164] on button "Select variable Output" at bounding box center [38, 162] width 58 height 8
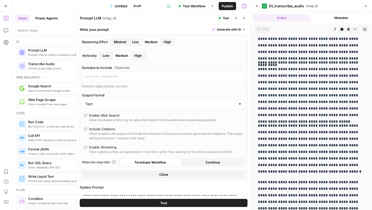
scroll to position [0, 0]
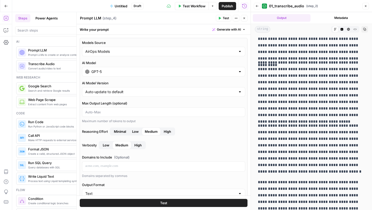
click at [365, 5] on icon "button" at bounding box center [365, 6] width 3 height 3
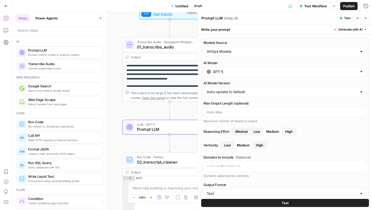
click at [345, 17] on span "Test" at bounding box center [347, 18] width 6 height 5
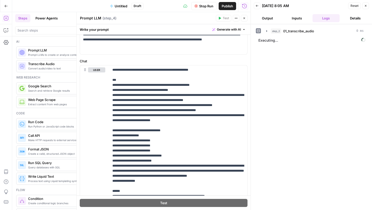
scroll to position [284, 0]
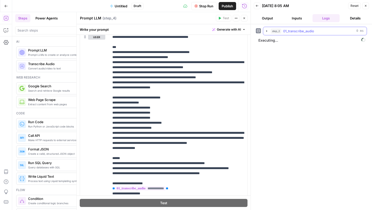
click at [267, 31] on icon "button" at bounding box center [266, 31] width 1 height 2
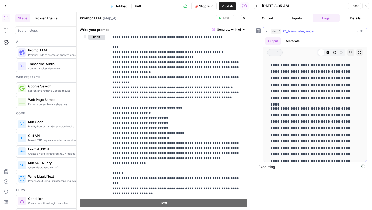
click at [267, 32] on icon "button" at bounding box center [267, 31] width 2 height 1
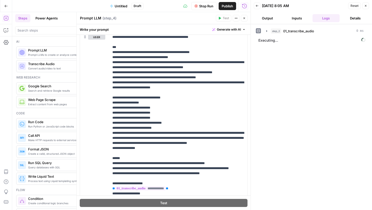
click at [292, 18] on button "Inputs" at bounding box center [296, 18] width 27 height 8
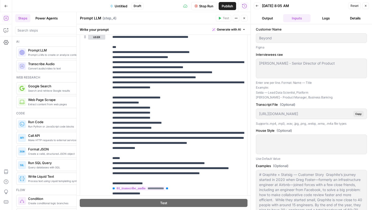
click at [321, 17] on button "Logs" at bounding box center [325, 18] width 27 height 8
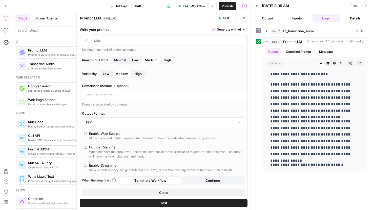
scroll to position [1, 0]
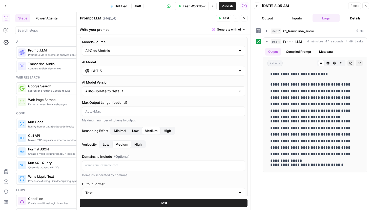
click at [138, 129] on span "Low" at bounding box center [135, 130] width 7 height 5
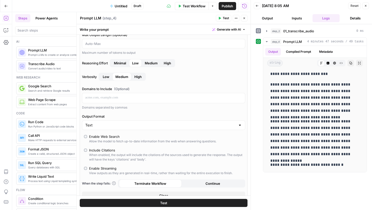
scroll to position [72, 0]
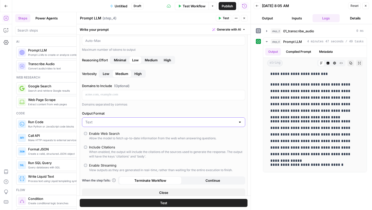
click at [160, 122] on input "Output Format" at bounding box center [160, 122] width 150 height 5
type input "Text"
click at [160, 115] on label "Output Format" at bounding box center [163, 113] width 163 height 5
click at [160, 120] on input "Text" at bounding box center [160, 122] width 150 height 5
type input "Text"
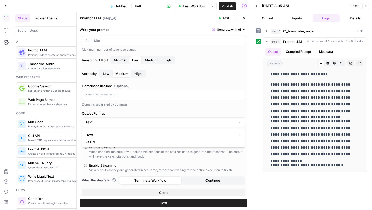
click at [161, 111] on label "Output Format" at bounding box center [163, 113] width 163 height 5
click at [161, 120] on input "Text" at bounding box center [160, 122] width 150 height 5
type input "Text"
click at [169, 105] on div "Domains separated by commas" at bounding box center [163, 104] width 163 height 5
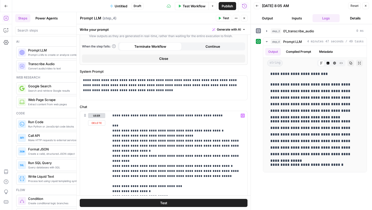
scroll to position [203, 0]
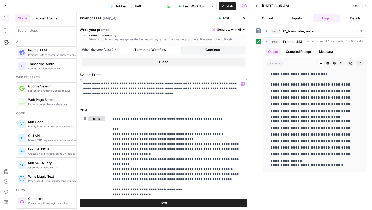
click at [135, 102] on div "**********" at bounding box center [163, 91] width 167 height 24
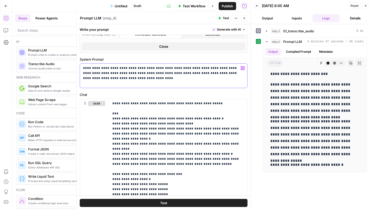
scroll to position [219, 0]
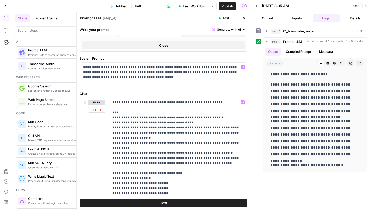
click at [135, 104] on p "**********" at bounding box center [178, 191] width 132 height 182
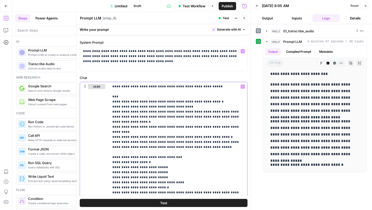
scroll to position [269, 0]
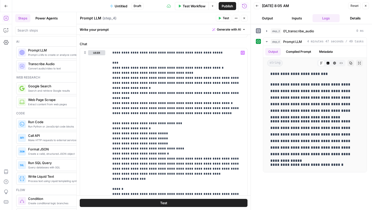
click at [243, 19] on icon "button" at bounding box center [244, 18] width 3 height 3
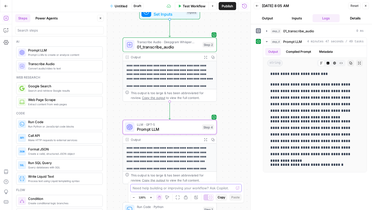
click at [145, 190] on textarea at bounding box center [183, 188] width 101 height 5
click at [171, 128] on span "Prompt LLM" at bounding box center [168, 129] width 63 height 6
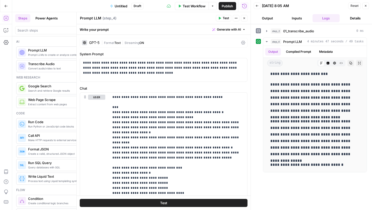
click at [245, 20] on button "Close" at bounding box center [244, 18] width 7 height 7
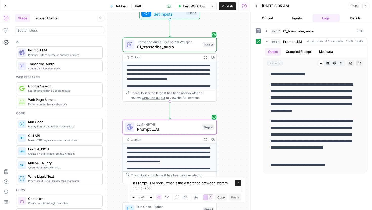
scroll to position [3831, 0]
click at [184, 187] on textarea "In Prompt LLM node, what is the difference between system prompt and" at bounding box center [180, 186] width 97 height 10
type textarea "In Prompt LLM node, what is the difference between system prompt and Chat promp…"
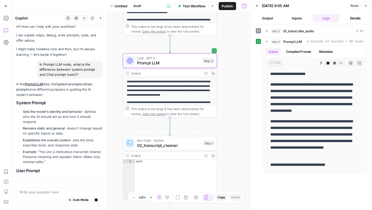
drag, startPoint x: 230, startPoint y: 83, endPoint x: 230, endPoint y: 17, distance: 66.5
click at [230, 17] on div "**********" at bounding box center [131, 111] width 238 height 198
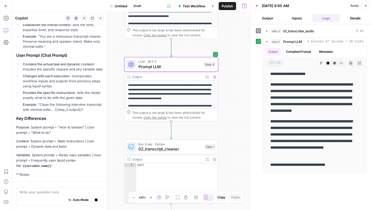
click at [172, 63] on span "LLM · GPT-5" at bounding box center [169, 61] width 63 height 5
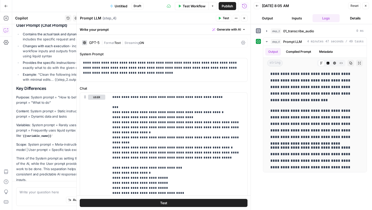
scroll to position [165, 0]
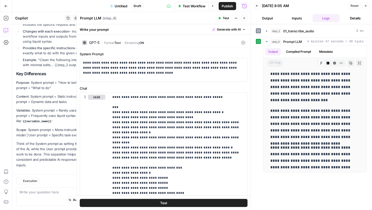
click at [102, 17] on span "( step_4 )" at bounding box center [109, 18] width 14 height 5
click at [99, 17] on textarea "Prompt LLM" at bounding box center [90, 18] width 21 height 5
click at [234, 17] on button "Actions" at bounding box center [236, 18] width 7 height 7
click at [182, 20] on div "Prompt LLM Prompt LLM ( step_4 )" at bounding box center [147, 18] width 135 height 6
click at [256, 5] on icon "button" at bounding box center [256, 5] width 3 height 3
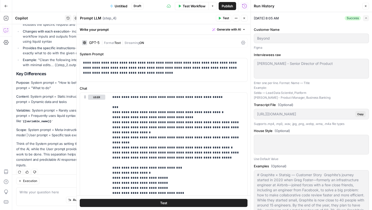
click at [367, 6] on button "Close" at bounding box center [365, 6] width 7 height 7
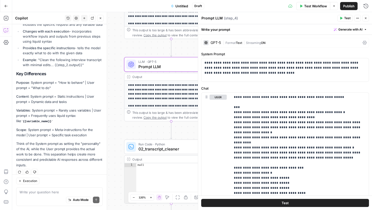
click at [211, 18] on textarea "Prompt LLM" at bounding box center [211, 18] width 21 height 5
click at [221, 18] on textarea "Prompt LLM" at bounding box center [211, 18] width 21 height 5
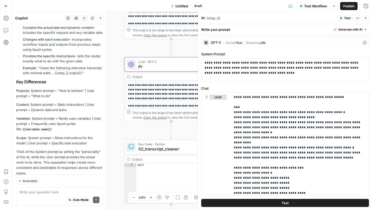
scroll to position [173, 0]
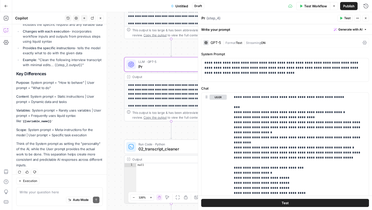
type textarea "Pr"
click at [157, 149] on span "02_transcript_cleaner" at bounding box center [170, 149] width 64 height 6
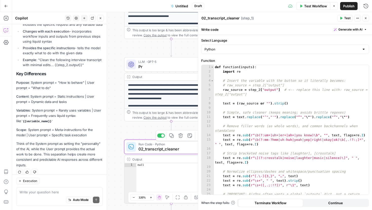
click at [180, 137] on icon "button" at bounding box center [180, 136] width 5 height 5
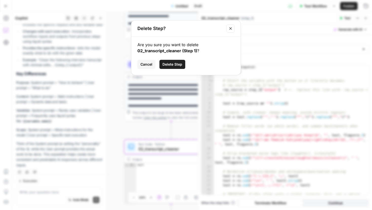
click at [177, 63] on span "Delete Step" at bounding box center [172, 64] width 20 height 5
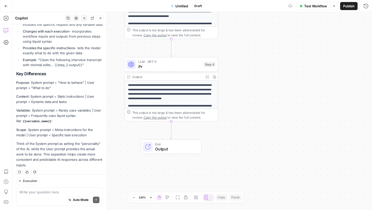
click at [171, 67] on span "Pr" at bounding box center [169, 67] width 63 height 6
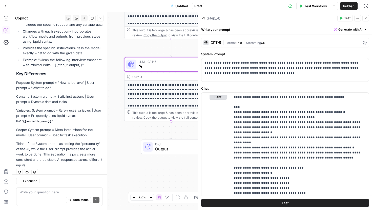
click at [205, 19] on div "Pr Pr" at bounding box center [203, 18] width 6 height 6
click at [205, 19] on textarea "Pr" at bounding box center [203, 18] width 4 height 5
type textarea "P"
type textarea "0"
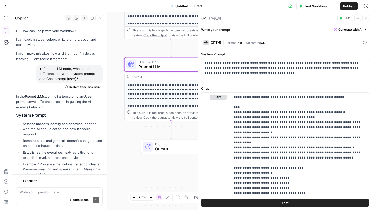
scroll to position [173, 0]
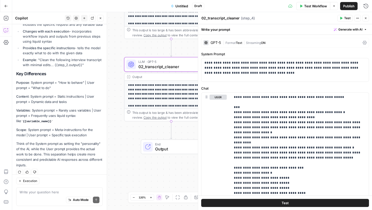
type textarea "02_transcript_cleaner"
click at [365, 16] on button "Close" at bounding box center [365, 18] width 7 height 7
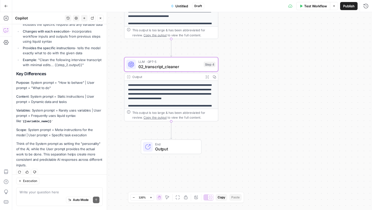
click at [47, 188] on div "Write your question here Auto Mode Send" at bounding box center [59, 197] width 86 height 19
type textarea "and what is the assitant prompt?"
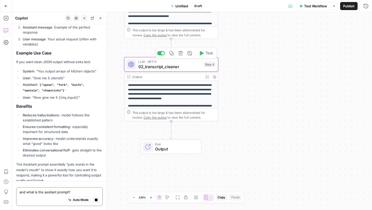
scroll to position [457, 0]
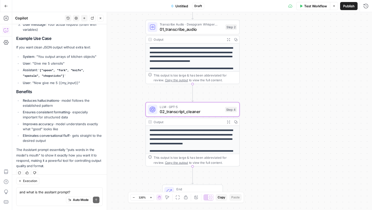
drag, startPoint x: 230, startPoint y: 81, endPoint x: 250, endPoint y: 92, distance: 22.2
click at [250, 92] on div "**********" at bounding box center [192, 111] width 360 height 198
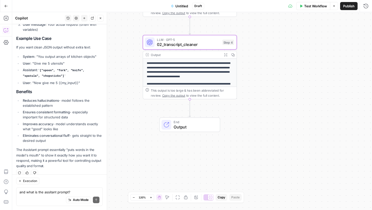
drag, startPoint x: 260, startPoint y: 117, endPoint x: 257, endPoint y: 50, distance: 67.1
click at [257, 50] on div "**********" at bounding box center [192, 111] width 360 height 198
click at [7, 7] on icon "button" at bounding box center [6, 6] width 4 height 4
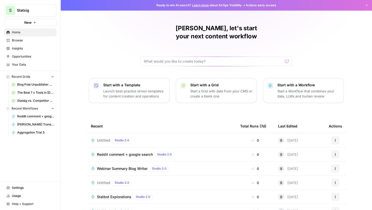
click at [100, 138] on span "Untitled" at bounding box center [103, 140] width 13 height 5
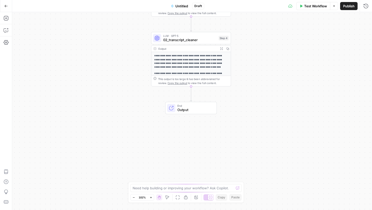
drag, startPoint x: 277, startPoint y: 134, endPoint x: 288, endPoint y: 45, distance: 88.9
click at [288, 45] on div "**********" at bounding box center [192, 111] width 360 height 198
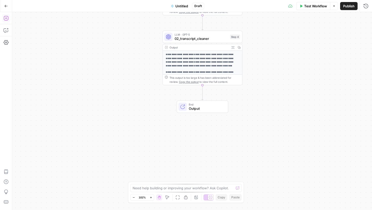
click at [7, 17] on icon "button" at bounding box center [6, 18] width 5 height 5
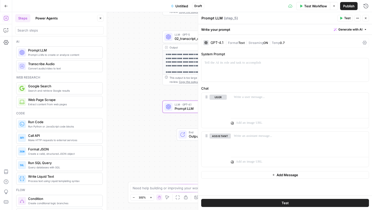
click at [212, 19] on textarea "Prompt LLM" at bounding box center [211, 18] width 21 height 5
drag, startPoint x: 222, startPoint y: 18, endPoint x: 194, endPoint y: 18, distance: 28.1
click at [194, 18] on body "**********" at bounding box center [186, 105] width 372 height 210
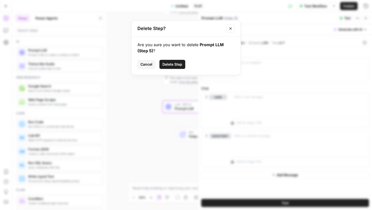
click at [228, 29] on icon "Close modal" at bounding box center [230, 29] width 4 height 4
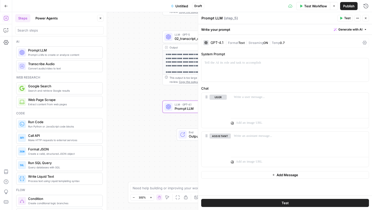
click at [222, 18] on textarea "Prompt LLM" at bounding box center [211, 18] width 21 height 5
type textarea "P"
type textarea "03_facts_extractor"
click at [234, 64] on p at bounding box center [284, 62] width 161 height 5
click at [215, 40] on div "GPT-4.1" at bounding box center [213, 42] width 20 height 5
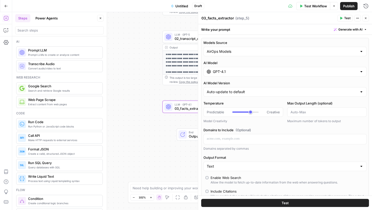
click at [227, 73] on input "GPT-4.1" at bounding box center [285, 71] width 144 height 5
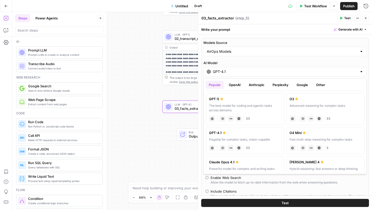
click at [224, 105] on div "The best model for coding and agentic tasks across domains" at bounding box center [245, 108] width 72 height 9
type input "GPT-5"
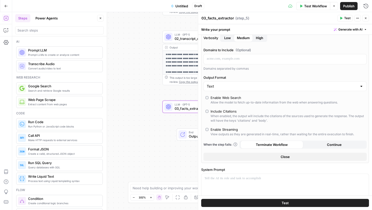
scroll to position [142, 0]
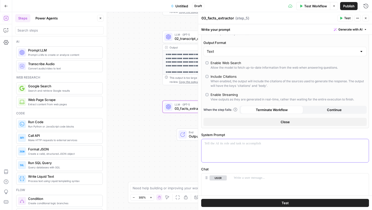
click at [237, 148] on div at bounding box center [284, 150] width 167 height 23
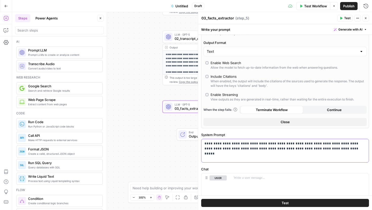
scroll to position [209, 0]
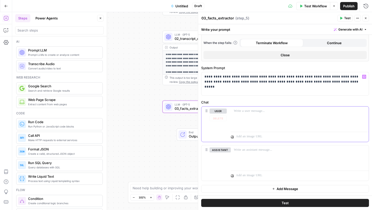
click at [247, 114] on div at bounding box center [300, 118] width 138 height 23
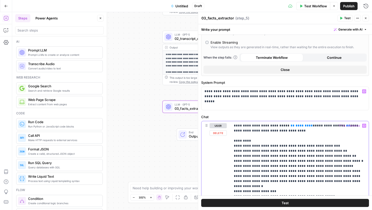
scroll to position [224, 0]
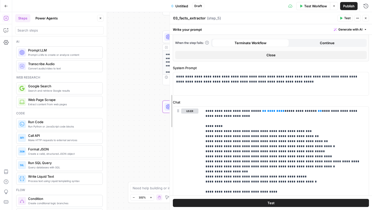
drag, startPoint x: 198, startPoint y: 58, endPoint x: 96, endPoint y: 58, distance: 101.9
click at [96, 58] on body "**********" at bounding box center [186, 105] width 372 height 210
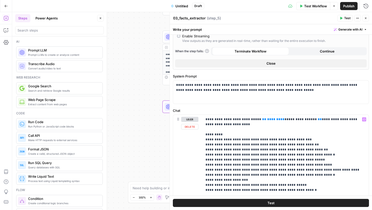
scroll to position [215, 0]
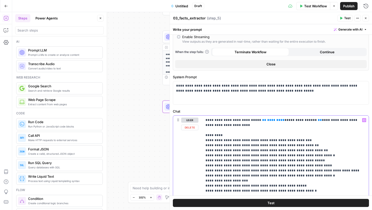
drag, startPoint x: 305, startPoint y: 120, endPoint x: 264, endPoint y: 120, distance: 41.0
click at [264, 120] on p "**********" at bounding box center [285, 199] width 160 height 162
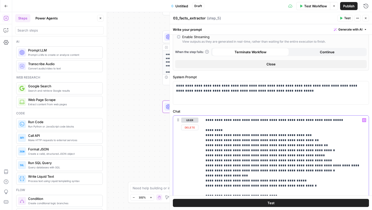
click at [364, 121] on icon "button" at bounding box center [364, 120] width 3 height 2
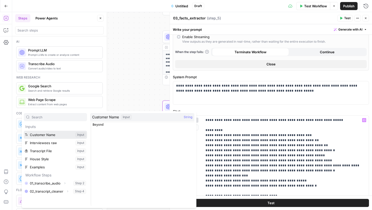
click at [55, 134] on button "Select variable Customer Name" at bounding box center [55, 135] width 63 height 8
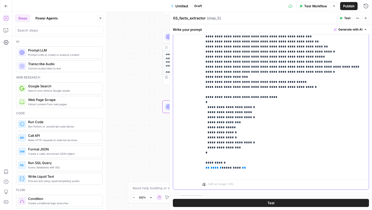
scroll to position [319, 0]
drag, startPoint x: 245, startPoint y: 167, endPoint x: 199, endPoint y: 167, distance: 46.0
click at [199, 167] on div "**********" at bounding box center [270, 100] width 195 height 178
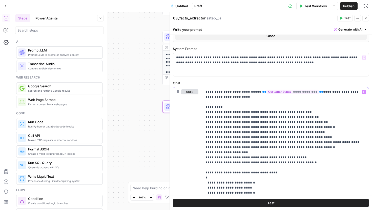
scroll to position [243, 0]
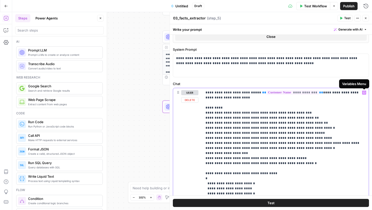
click at [365, 93] on icon "button" at bounding box center [364, 93] width 3 height 2
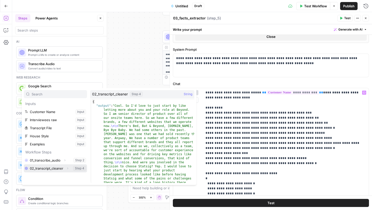
click at [66, 168] on icon "button" at bounding box center [67, 168] width 3 height 3
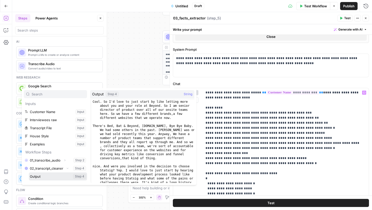
click at [56, 175] on button "Select variable Output" at bounding box center [58, 177] width 58 height 8
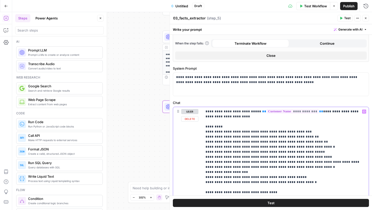
scroll to position [223, 0]
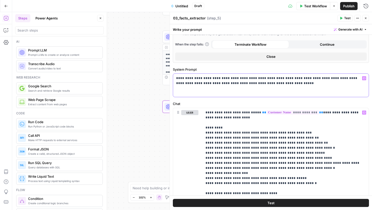
click at [268, 85] on p "**********" at bounding box center [270, 83] width 189 height 15
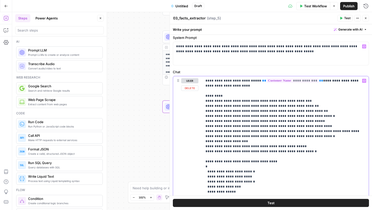
click at [250, 112] on p "**********" at bounding box center [285, 159] width 160 height 162
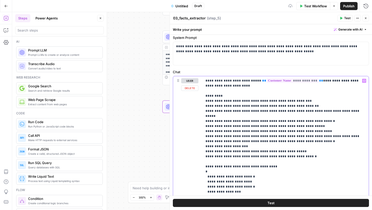
click at [291, 112] on p "**********" at bounding box center [285, 159] width 160 height 162
click at [243, 112] on p "**********" at bounding box center [285, 159] width 160 height 162
click at [246, 118] on p "**********" at bounding box center [285, 159] width 160 height 162
click at [261, 120] on p "**********" at bounding box center [285, 159] width 160 height 162
click at [310, 117] on p "**********" at bounding box center [285, 159] width 160 height 162
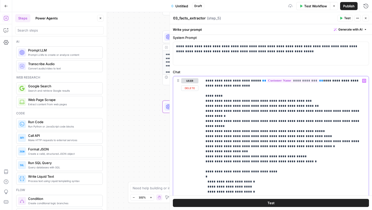
click at [264, 88] on p "**********" at bounding box center [285, 159] width 160 height 162
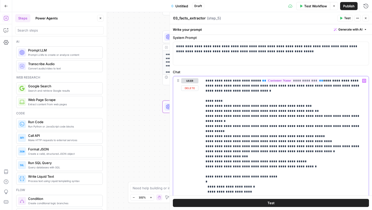
click at [282, 126] on p "**********" at bounding box center [285, 161] width 160 height 167
click at [305, 125] on p "**********" at bounding box center [285, 161] width 160 height 167
drag, startPoint x: 289, startPoint y: 127, endPoint x: 274, endPoint y: 127, distance: 15.7
click at [274, 127] on p "**********" at bounding box center [285, 161] width 160 height 167
click at [302, 127] on p "**********" at bounding box center [285, 161] width 160 height 167
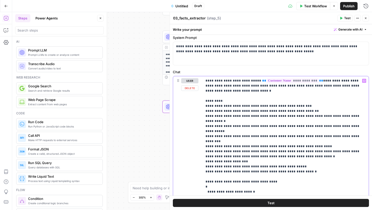
drag, startPoint x: 312, startPoint y: 132, endPoint x: 280, endPoint y: 130, distance: 31.7
click at [280, 130] on p "**********" at bounding box center [285, 161] width 160 height 167
click at [291, 142] on p "**********" at bounding box center [285, 161] width 160 height 167
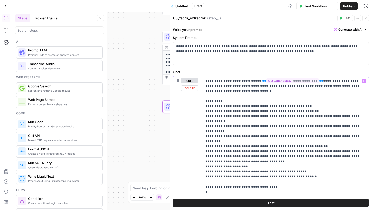
click at [247, 151] on p "**********" at bounding box center [285, 164] width 160 height 172
drag, startPoint x: 246, startPoint y: 152, endPoint x: 227, endPoint y: 151, distance: 18.5
click at [227, 151] on p "**********" at bounding box center [285, 164] width 160 height 172
click at [240, 153] on p "**********" at bounding box center [285, 164] width 160 height 172
click at [231, 158] on p "**********" at bounding box center [285, 164] width 160 height 172
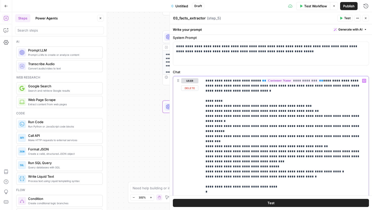
drag, startPoint x: 316, startPoint y: 163, endPoint x: 206, endPoint y: 160, distance: 109.5
click at [206, 160] on p "**********" at bounding box center [285, 164] width 160 height 172
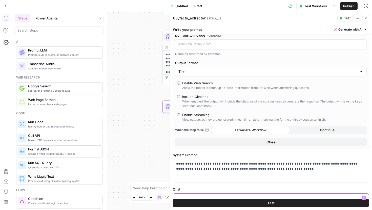
scroll to position [136, 0]
click at [224, 72] on input "Output Format" at bounding box center [267, 72] width 179 height 5
click at [221, 93] on span "JSON" at bounding box center [269, 92] width 181 height 5
type input "JSON"
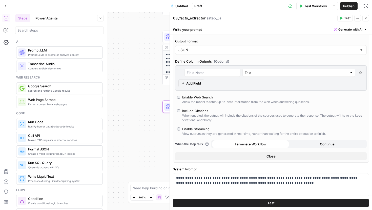
scroll to position [140, 0]
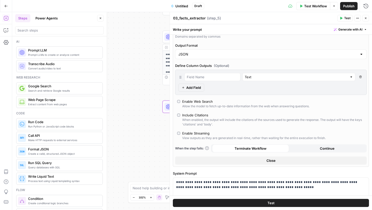
click at [211, 74] on div at bounding box center [212, 77] width 56 height 8
type input "company_overview"
click at [255, 79] on input "text" at bounding box center [296, 77] width 103 height 5
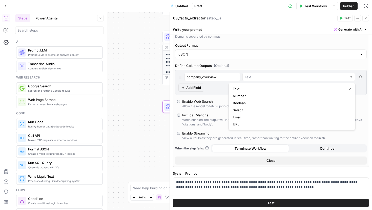
type input "Text"
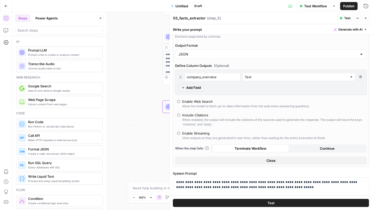
click at [248, 71] on div "company_overview Text Delete Field Add Field" at bounding box center [270, 82] width 191 height 25
click at [252, 79] on div "Text" at bounding box center [298, 77] width 113 height 8
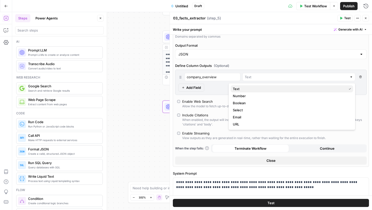
click at [243, 90] on span "Text" at bounding box center [289, 88] width 112 height 5
type input "Text"
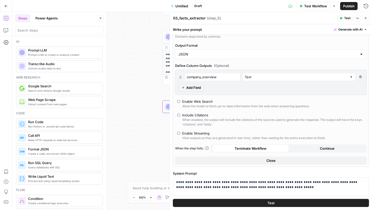
click at [197, 87] on span "Add Field" at bounding box center [193, 87] width 15 height 5
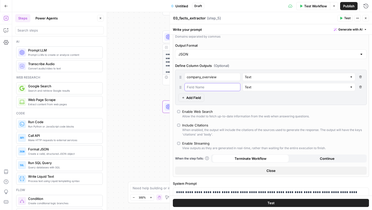
click at [201, 87] on input "text" at bounding box center [212, 87] width 51 height 5
type input "before_statsig"
click at [197, 96] on span "Add Field" at bounding box center [193, 97] width 15 height 5
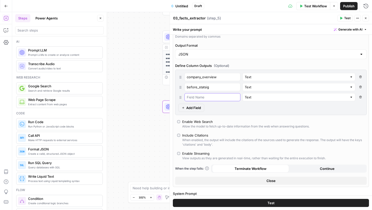
click at [193, 99] on input "text" at bounding box center [212, 97] width 51 height 5
type input "choosing_statsig"
click at [189, 110] on span "Add Field" at bounding box center [193, 107] width 15 height 5
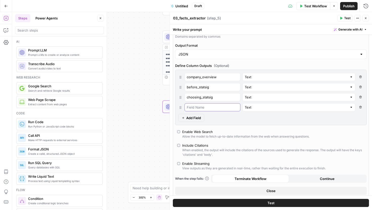
click at [204, 109] on input "text" at bounding box center [212, 107] width 51 height 5
type input "adoption"
click at [201, 117] on button "Add Field" at bounding box center [191, 118] width 26 height 8
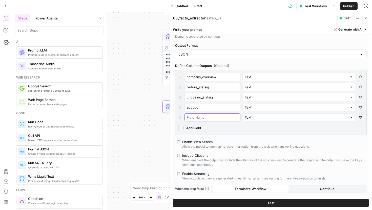
click at [204, 119] on input "text" at bounding box center [212, 117] width 51 height 5
type input "usage"
click at [198, 129] on span "Add Field" at bounding box center [193, 128] width 15 height 5
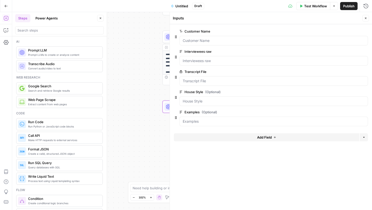
click at [365, 20] on button "Close" at bounding box center [365, 18] width 7 height 7
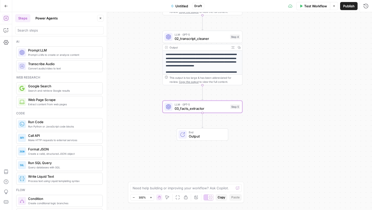
click at [197, 108] on span "03_facts_extractor" at bounding box center [201, 108] width 54 height 5
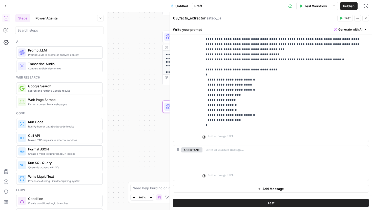
scroll to position [0, 0]
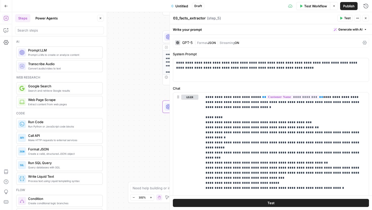
click at [264, 42] on div "| Format JSON | Streaming ON" at bounding box center [277, 42] width 166 height 5
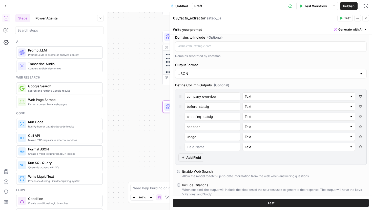
scroll to position [127, 0]
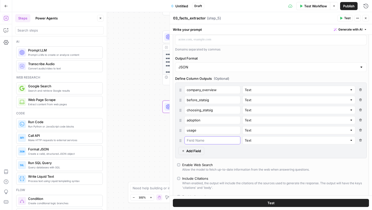
click at [212, 139] on input "text" at bounding box center [212, 140] width 51 height 5
type input "impact"
click at [201, 152] on button "Add Field" at bounding box center [191, 151] width 26 height 8
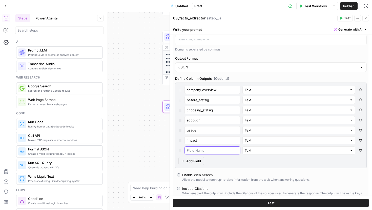
click at [203, 149] on input "text" at bounding box center [212, 150] width 51 height 5
type input "future"
click at [193, 162] on span "Add Field" at bounding box center [193, 161] width 15 height 5
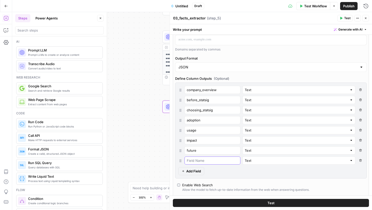
click at [199, 161] on input "text" at bounding box center [212, 160] width 51 height 5
type input "notable_quotes"
click at [194, 170] on span "Add Field" at bounding box center [193, 171] width 15 height 5
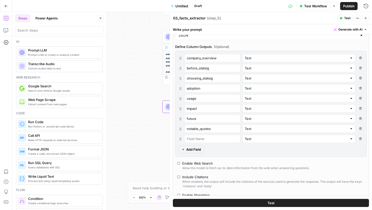
scroll to position [163, 0]
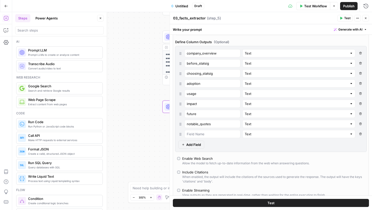
click at [361, 133] on icon "button" at bounding box center [360, 134] width 3 height 3
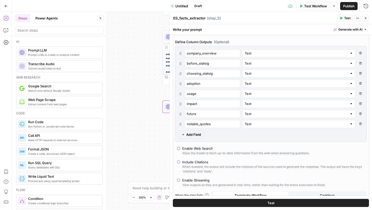
click at [200, 136] on span "Add Field" at bounding box center [193, 134] width 15 height 5
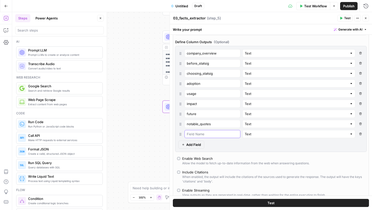
click at [202, 135] on input "text" at bounding box center [212, 134] width 51 height 5
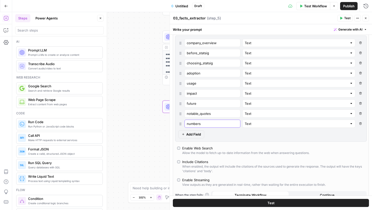
scroll to position [181, 0]
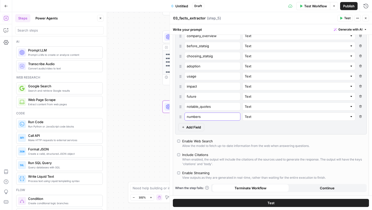
type input "numbers"
click at [247, 118] on input "text" at bounding box center [296, 116] width 103 height 5
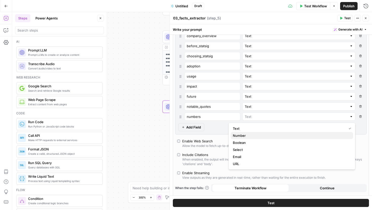
click at [244, 135] on span "Number" at bounding box center [291, 135] width 116 height 5
type input "Number"
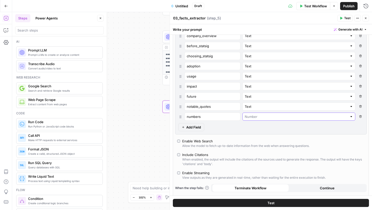
click at [245, 118] on input "text" at bounding box center [296, 116] width 103 height 5
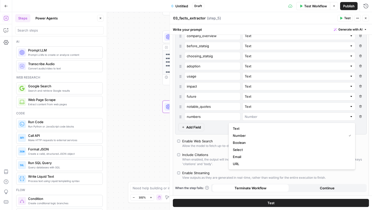
type input "Number"
click at [220, 127] on div "company_overview Text Delete Field before_statsig Text Delete Field choosing_st…" at bounding box center [270, 82] width 191 height 106
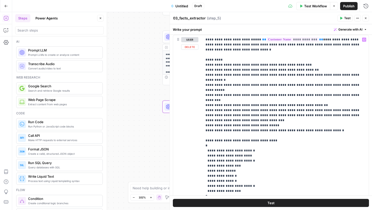
scroll to position [431, 0]
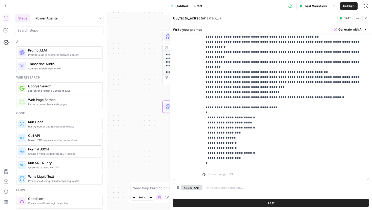
click at [328, 82] on p "**********" at bounding box center [285, 85] width 160 height 162
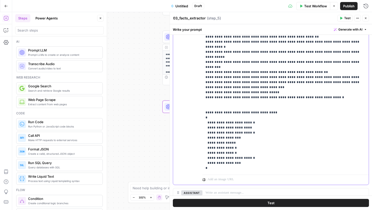
paste div
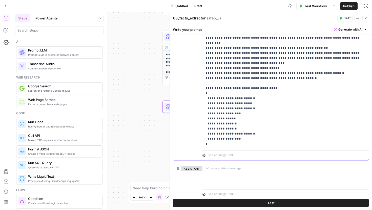
scroll to position [457, 0]
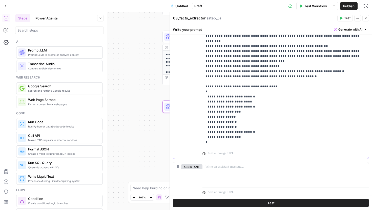
drag, startPoint x: 214, startPoint y: 130, endPoint x: 195, endPoint y: 67, distance: 65.9
click at [195, 67] on div "**********" at bounding box center [270, 67] width 195 height 183
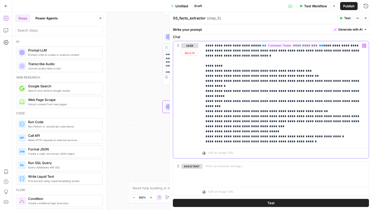
scroll to position [403, 0]
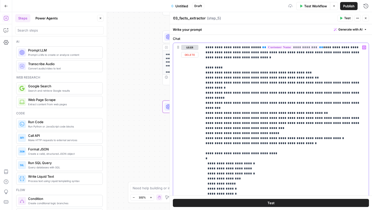
click at [228, 136] on p "**********" at bounding box center [285, 128] width 160 height 167
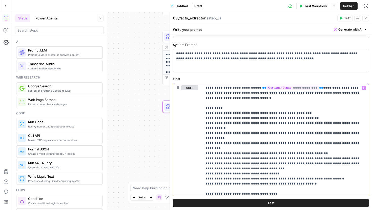
scroll to position [474, 0]
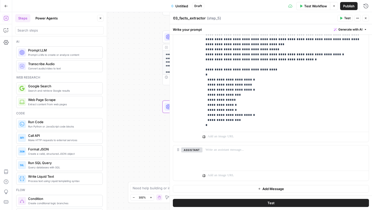
click at [346, 14] on header "03_facts_extractor 03_facts_extractor ( step_5 ) Test Actions Close" at bounding box center [271, 18] width 202 height 12
click at [345, 20] on span "Test" at bounding box center [347, 18] width 6 height 5
